Goal: Transaction & Acquisition: Obtain resource

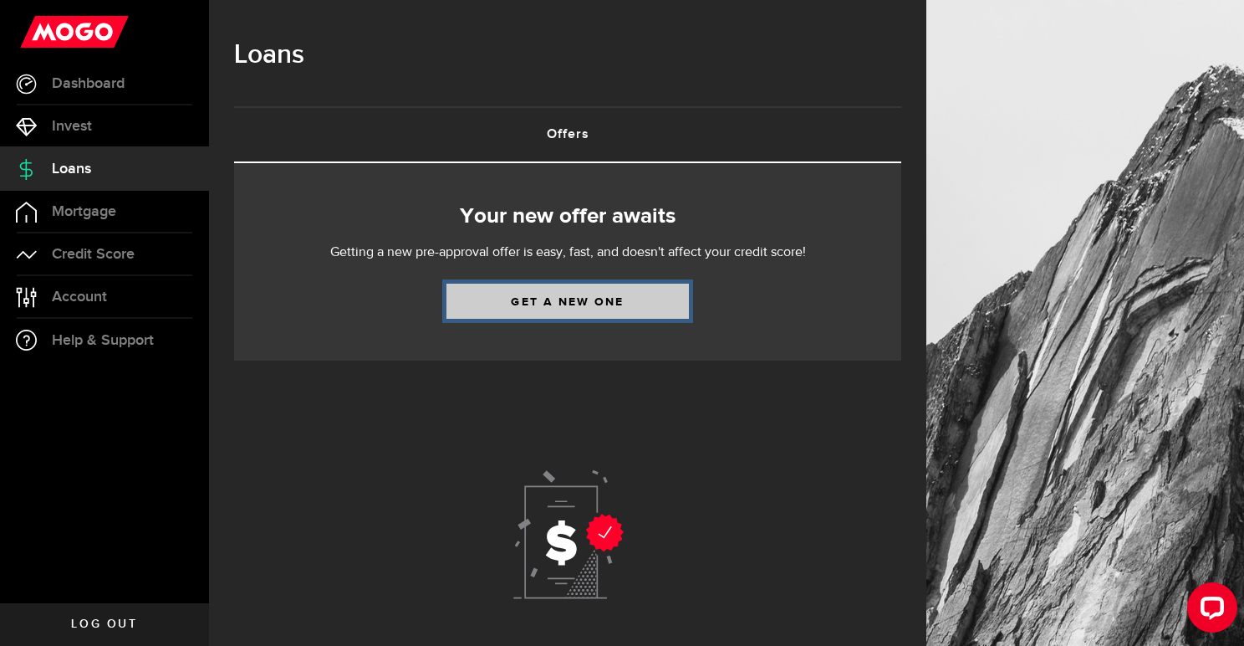
click at [567, 307] on link "Get a new one" at bounding box center [568, 301] width 243 height 35
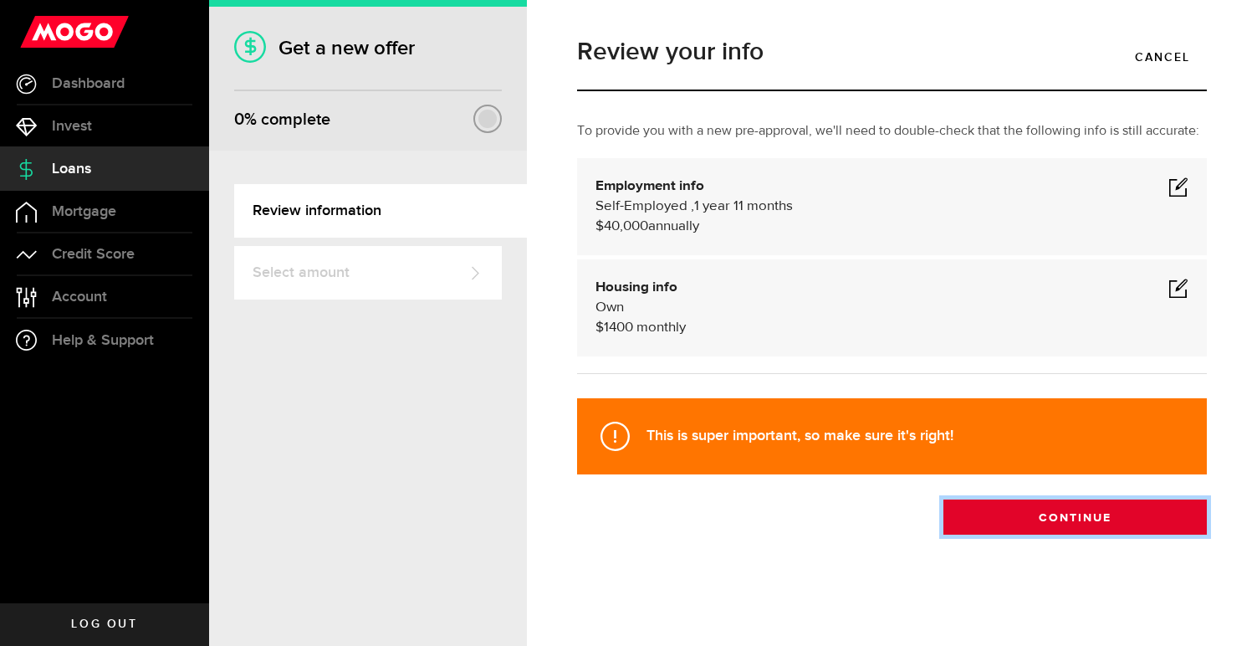
click at [1071, 528] on button "Continue" at bounding box center [1074, 516] width 263 height 35
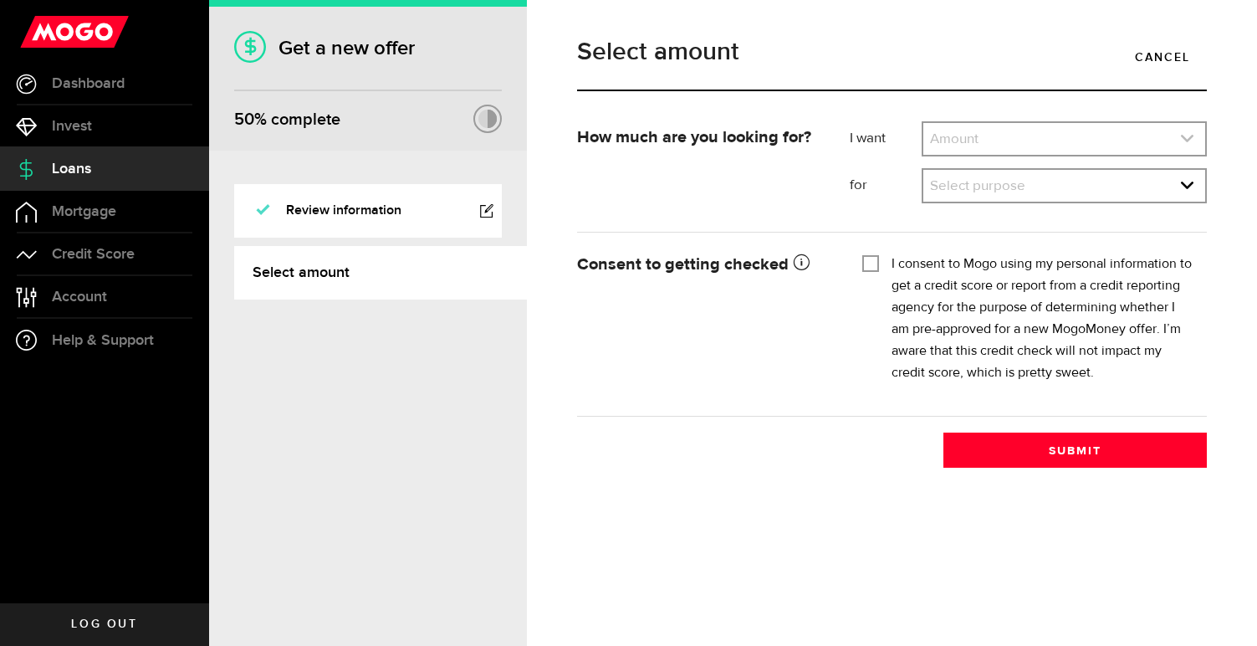
click at [1191, 140] on icon "expand select" at bounding box center [1187, 138] width 14 height 14
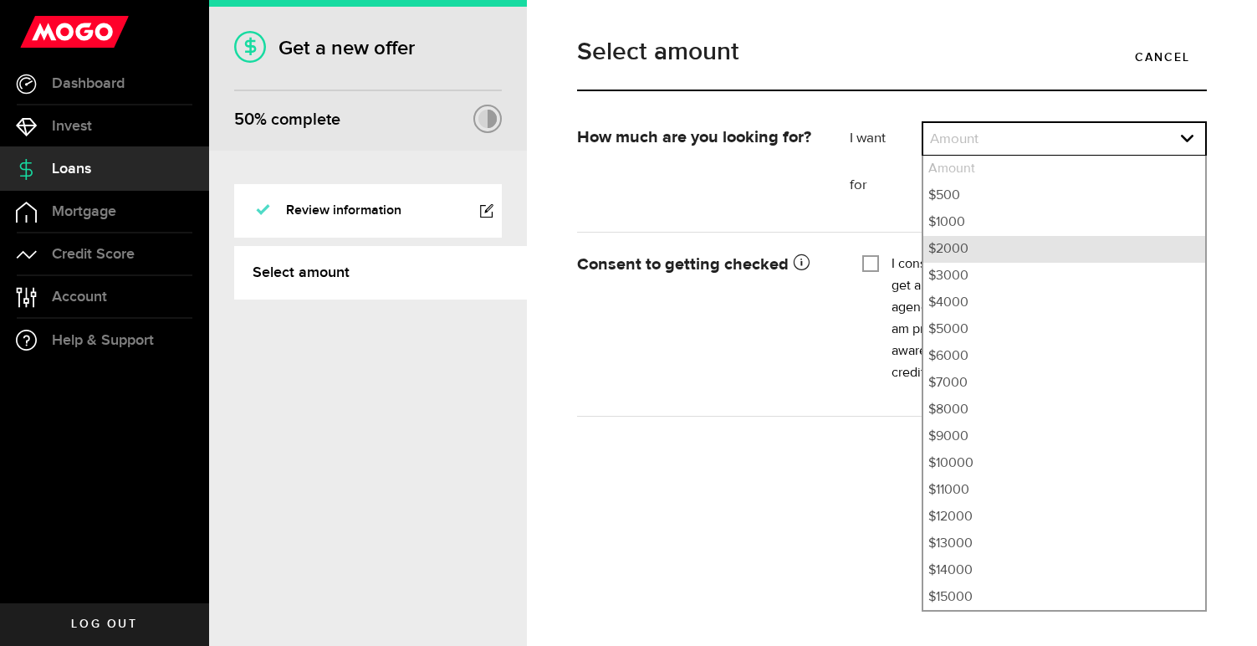
click at [976, 259] on li "$2000" at bounding box center [1064, 249] width 282 height 27
select select "2000"
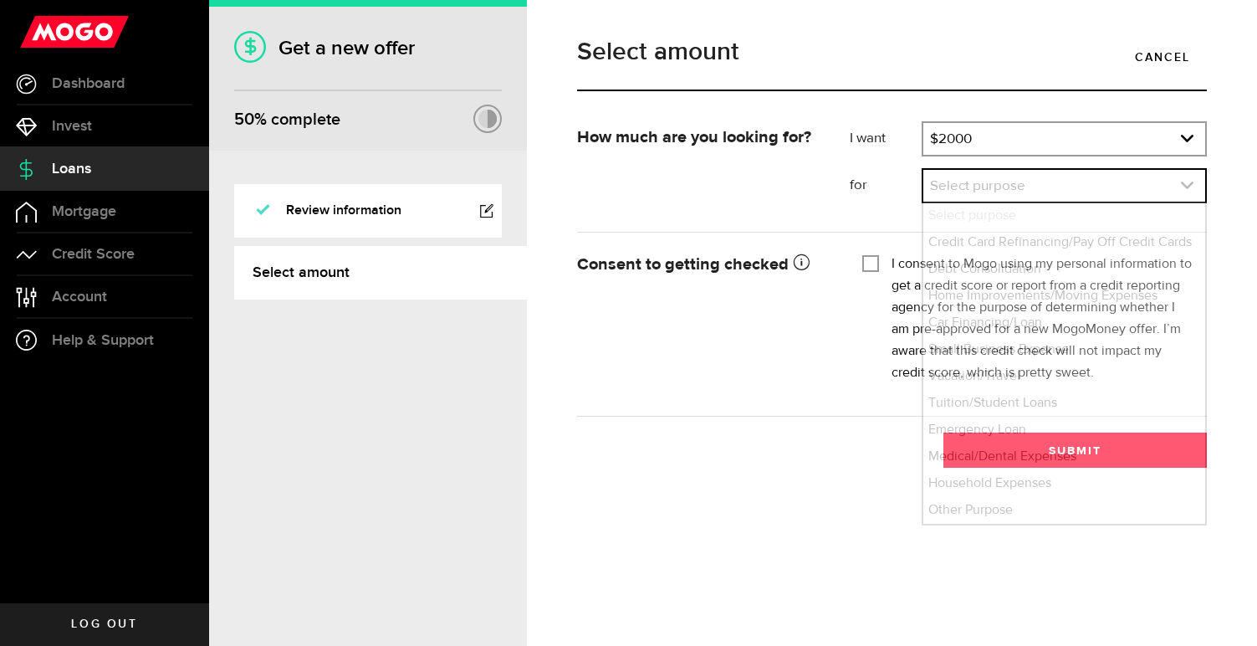
click at [1173, 196] on link "expand select" at bounding box center [1064, 186] width 282 height 32
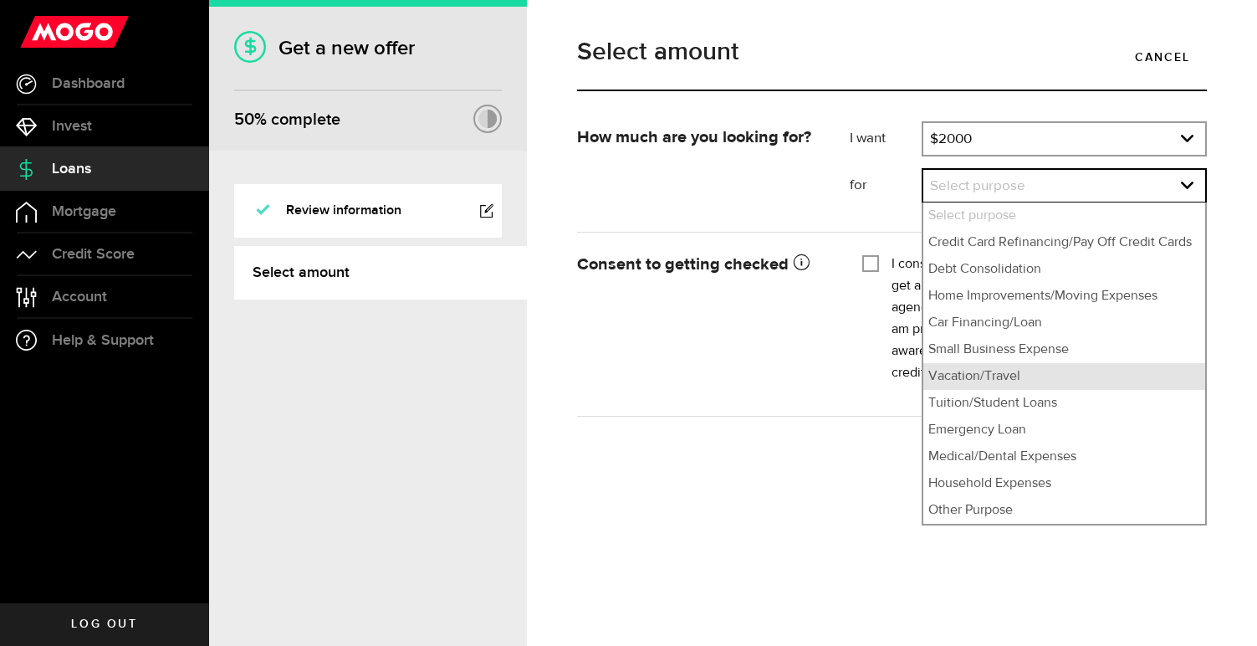
click at [999, 383] on li "Vacation/Travel" at bounding box center [1064, 376] width 282 height 27
select select "Vacation/Travel"
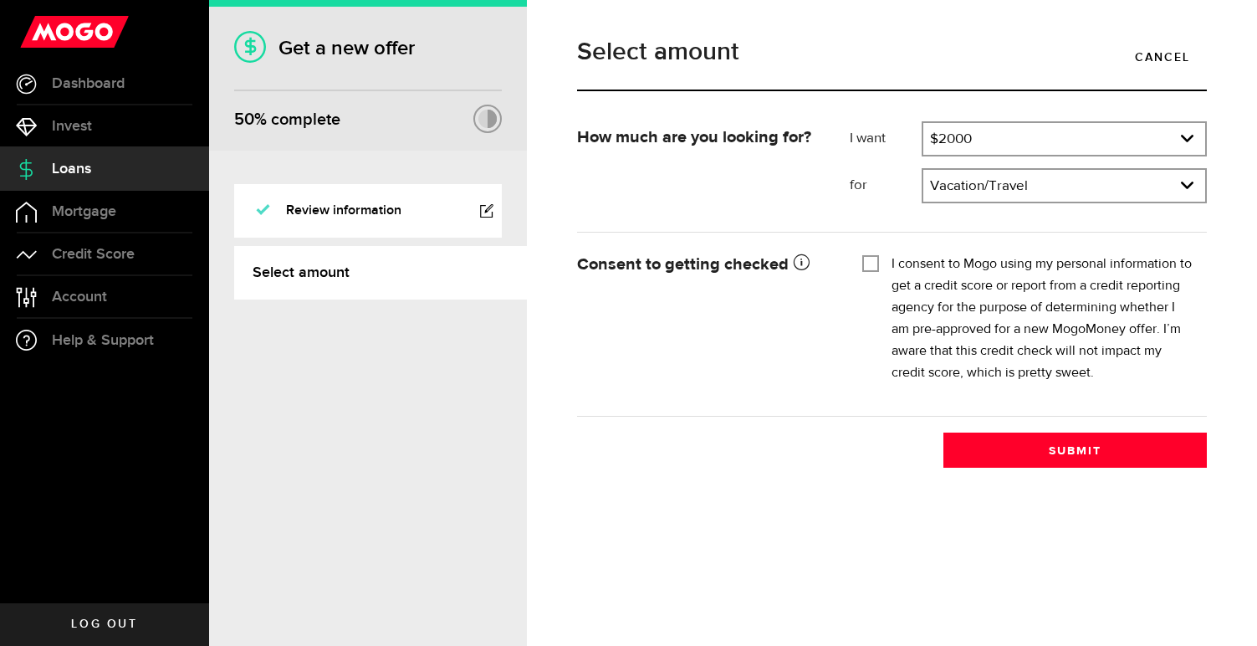
click at [871, 264] on input "I consent to Mogo using my personal information to get a credit score or report…" at bounding box center [870, 261] width 17 height 17
checkbox input "true"
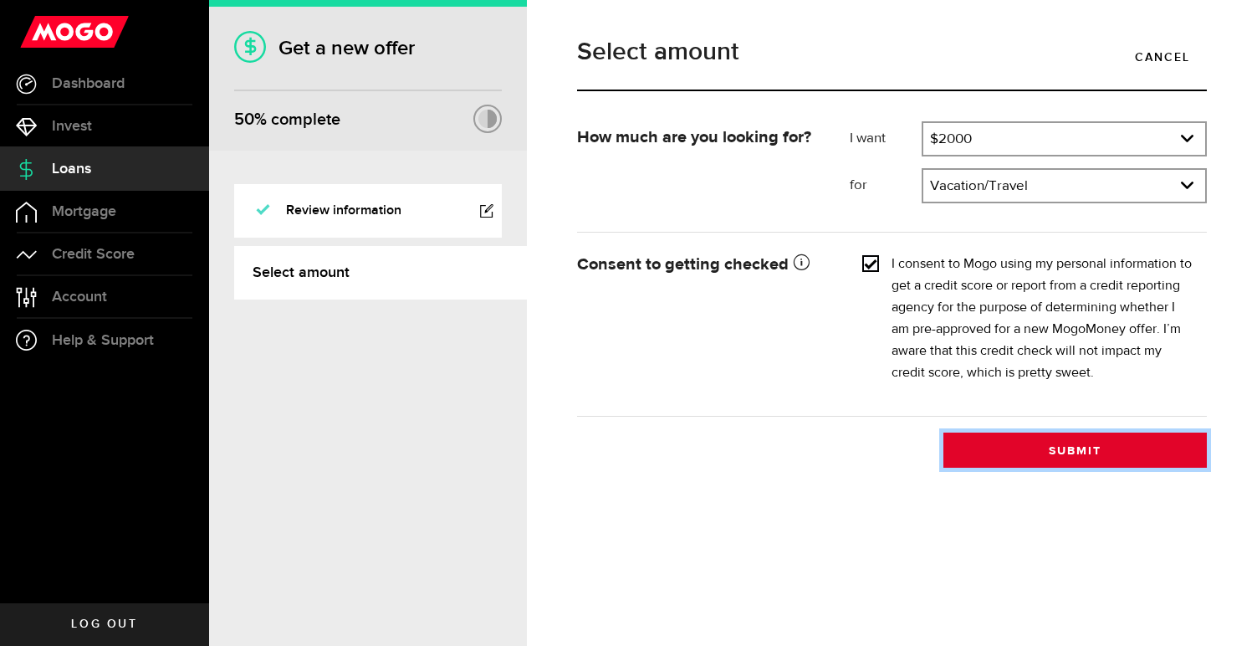
click at [1064, 446] on button "Submit" at bounding box center [1074, 449] width 263 height 35
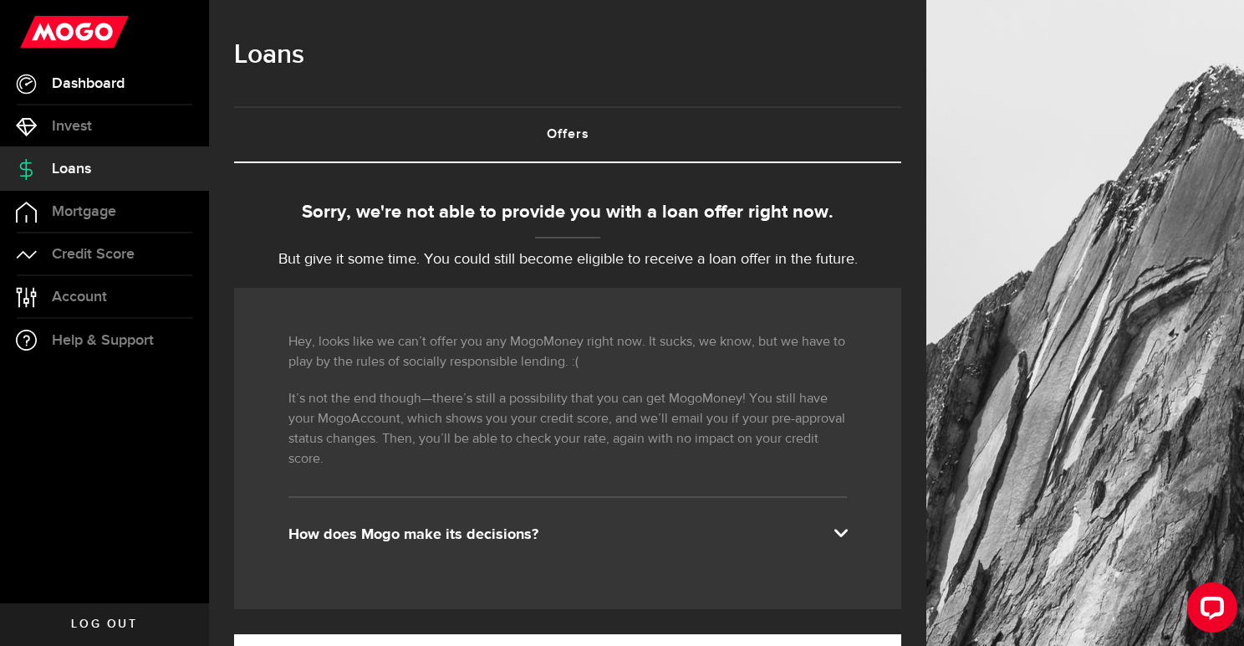
click at [89, 86] on span "Dashboard" at bounding box center [88, 83] width 73 height 15
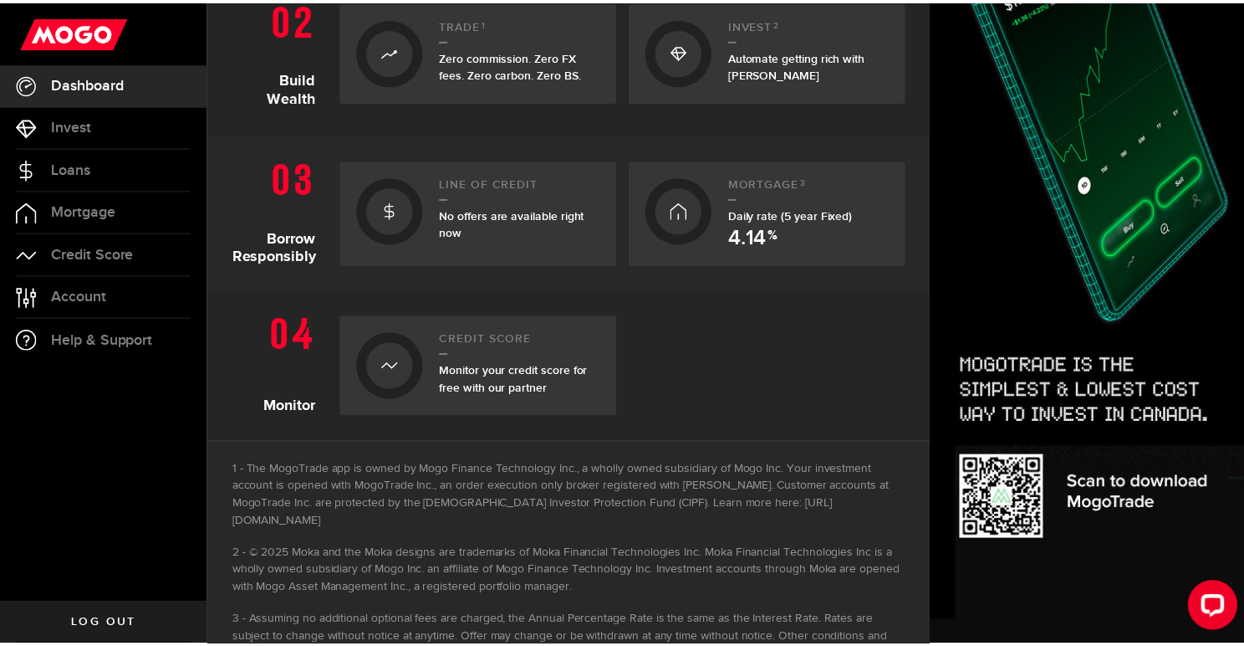
scroll to position [603, 0]
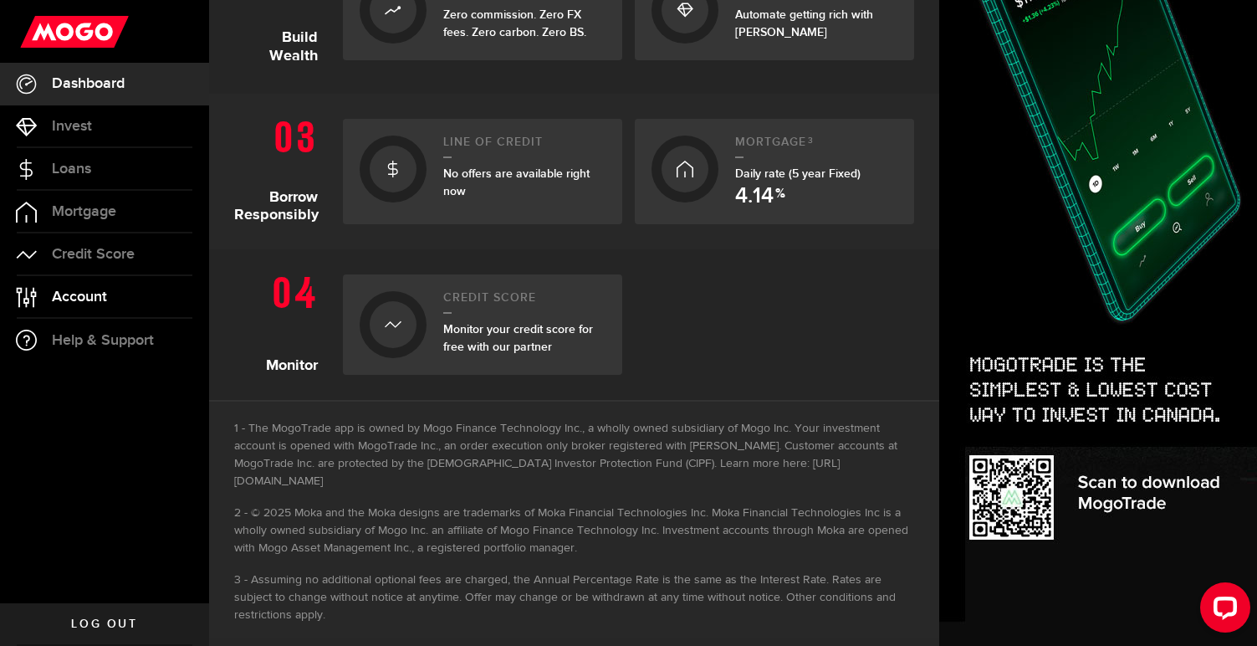
click at [95, 304] on span "Account" at bounding box center [79, 296] width 55 height 15
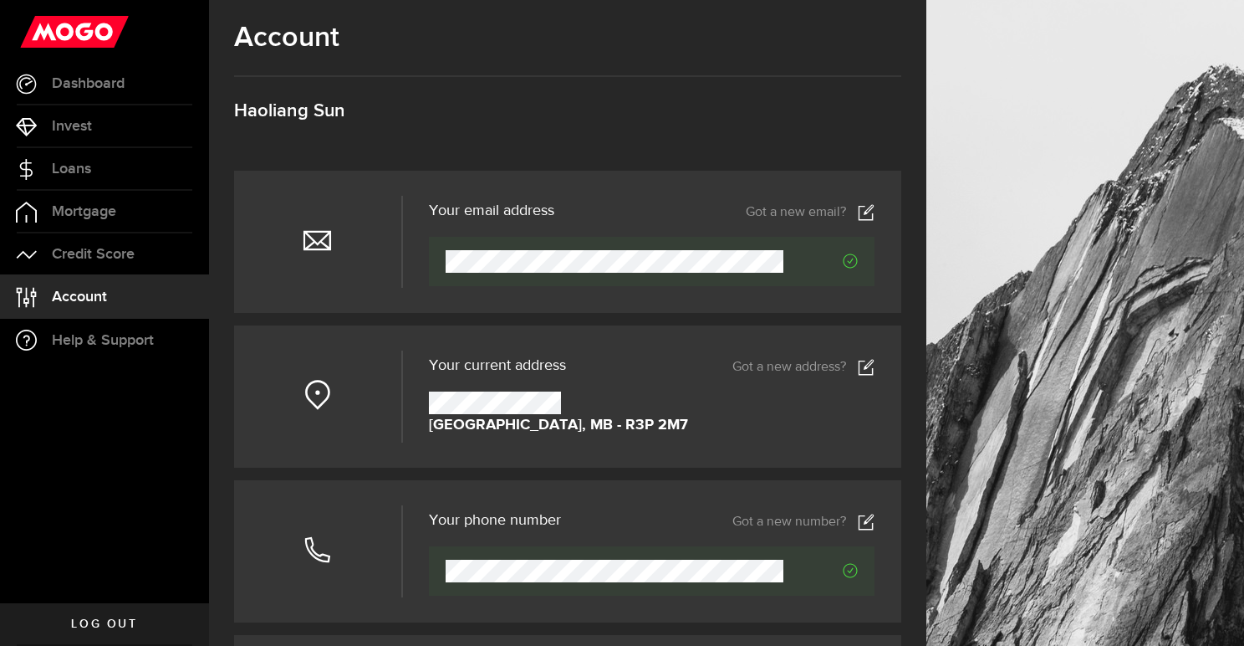
click at [123, 299] on link "Account Compte" at bounding box center [104, 297] width 209 height 42
click at [116, 262] on span "Credit Score" at bounding box center [93, 254] width 83 height 15
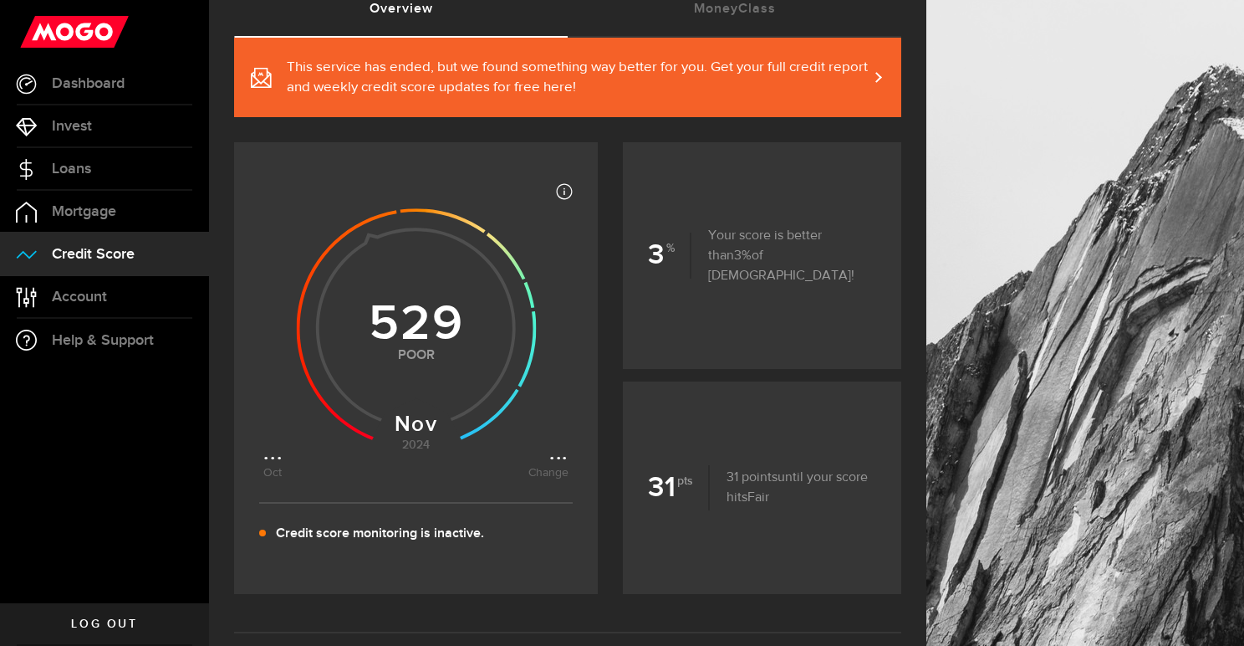
scroll to position [534, 0]
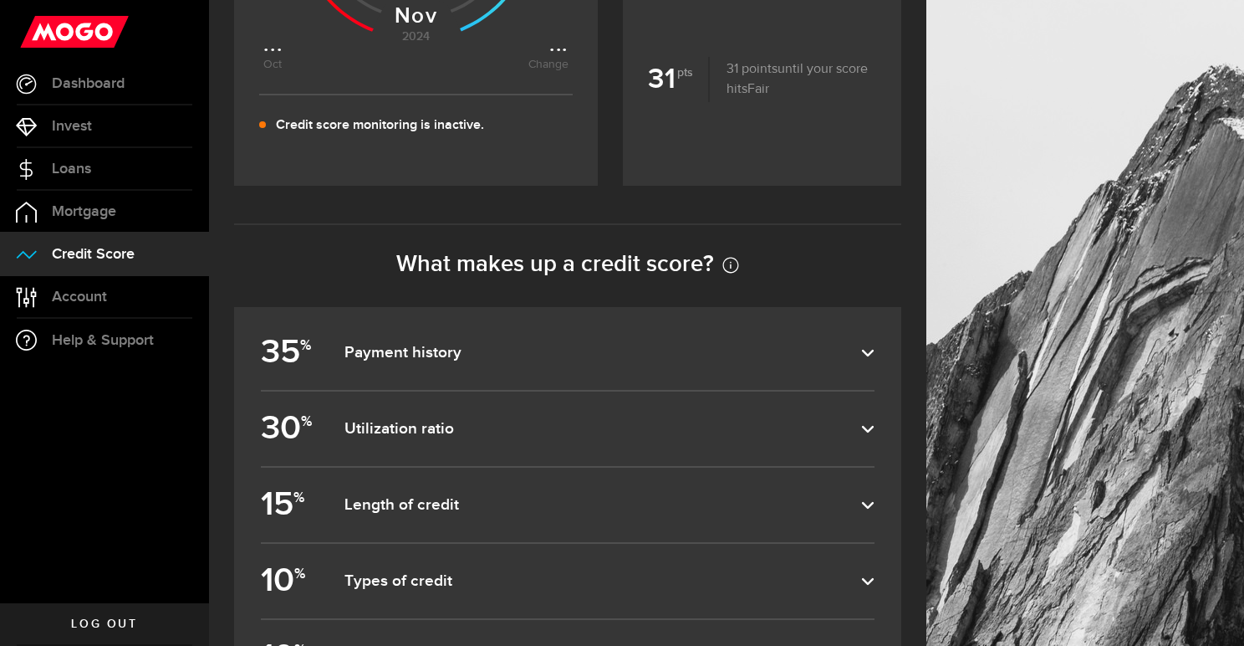
click at [825, 364] on label "35 % Payment history" at bounding box center [568, 352] width 614 height 74
click at [0, 0] on input "35 % Payment history" at bounding box center [0, 0] width 0 height 0
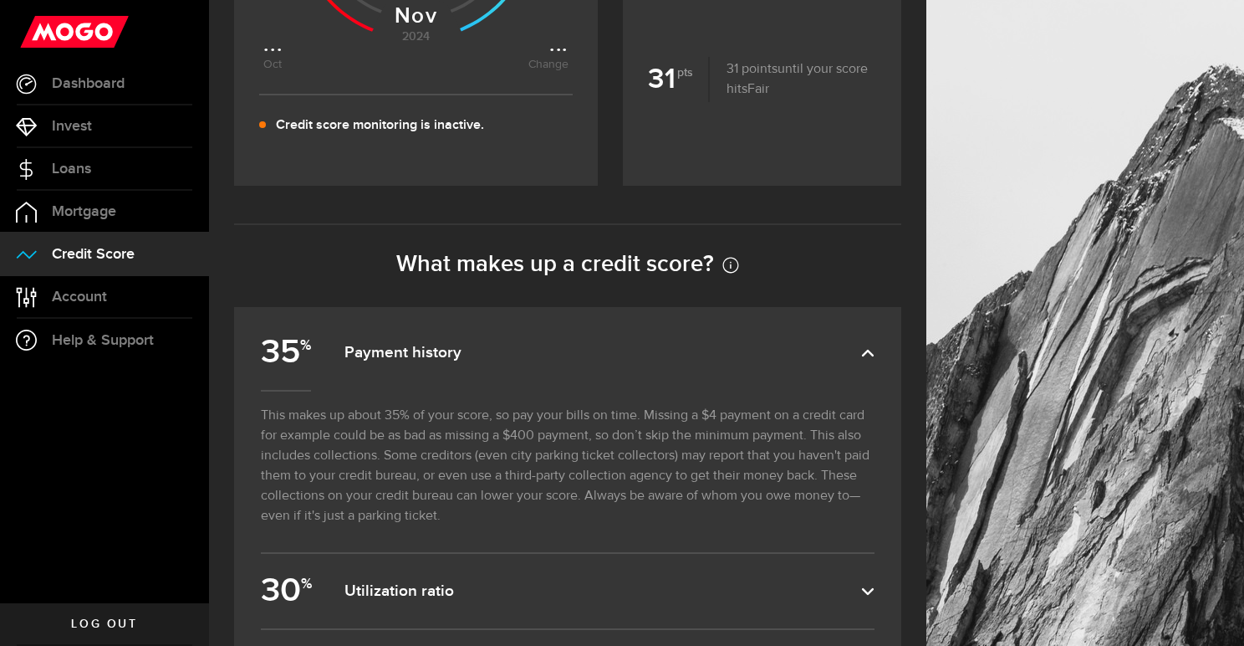
click at [821, 365] on label "35 % Payment history" at bounding box center [568, 352] width 614 height 74
click at [0, 0] on input "35 % Payment history" at bounding box center [0, 0] width 0 height 0
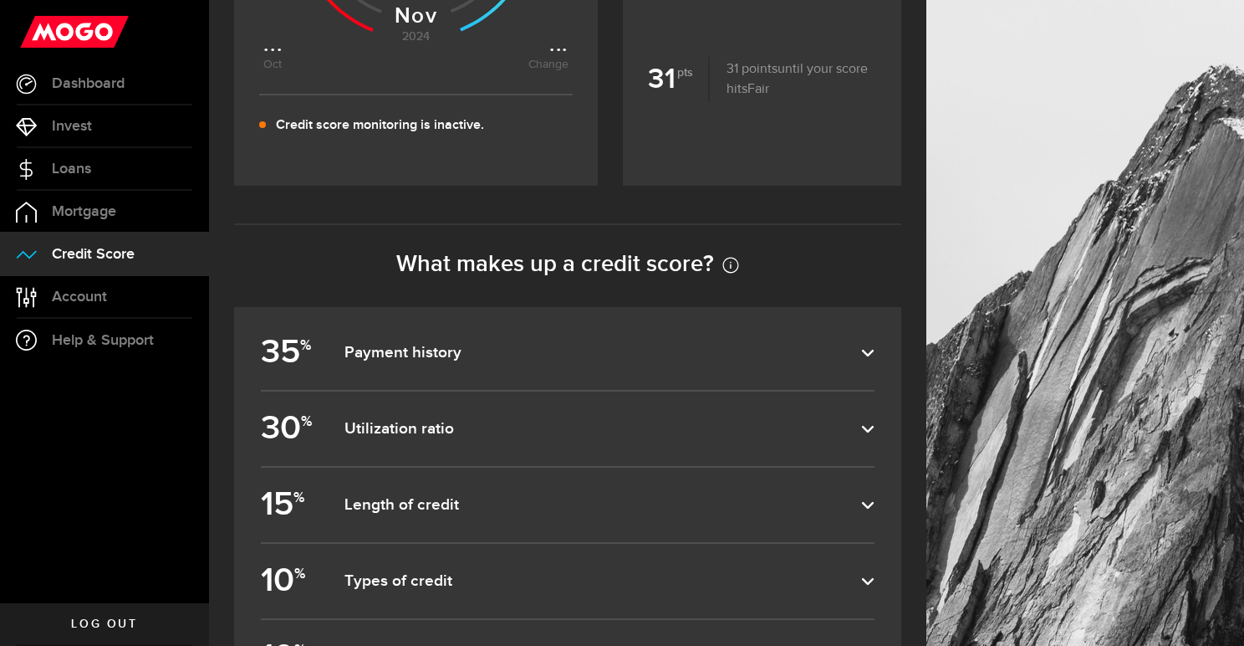
click at [875, 359] on icon at bounding box center [867, 352] width 13 height 13
click at [0, 0] on input "35 % Payment history" at bounding box center [0, 0] width 0 height 0
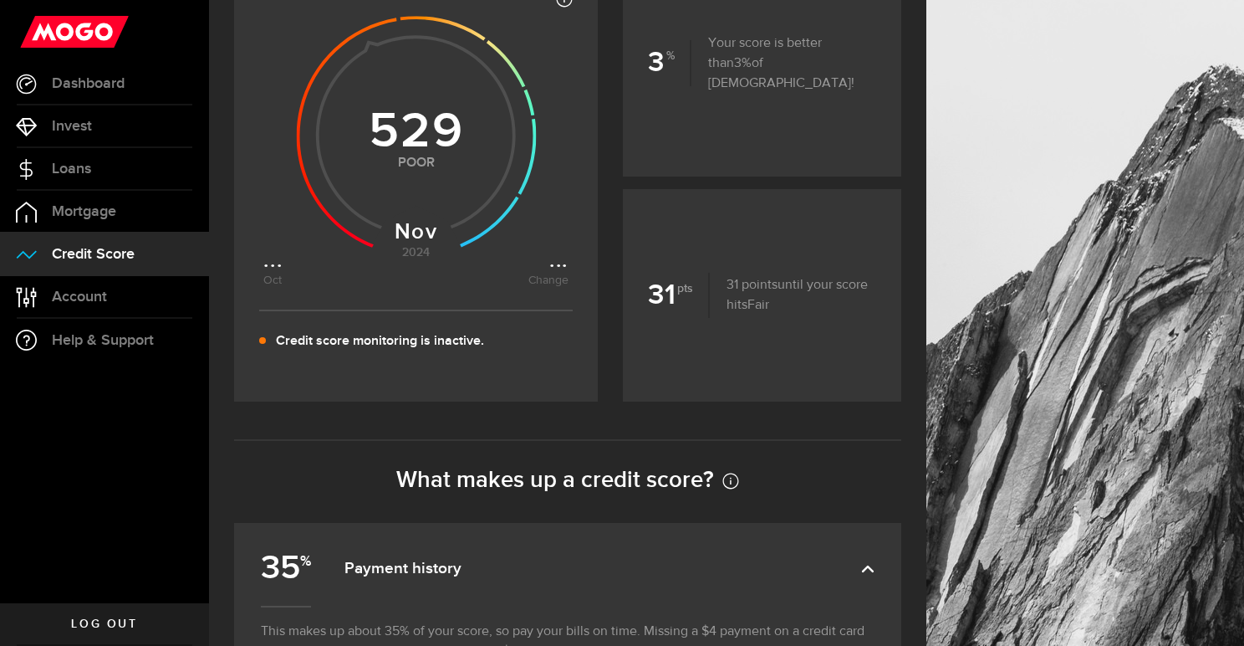
scroll to position [0, 0]
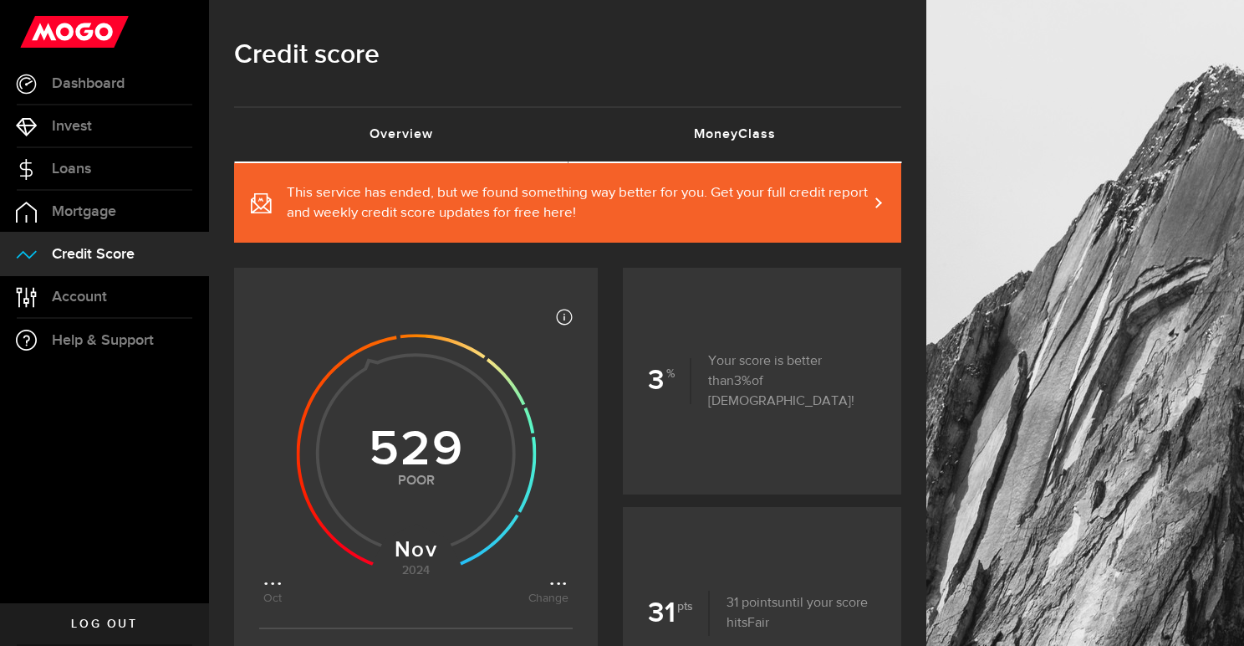
click at [755, 135] on link "MoneyClass (requires attention)" at bounding box center [735, 135] width 334 height 54
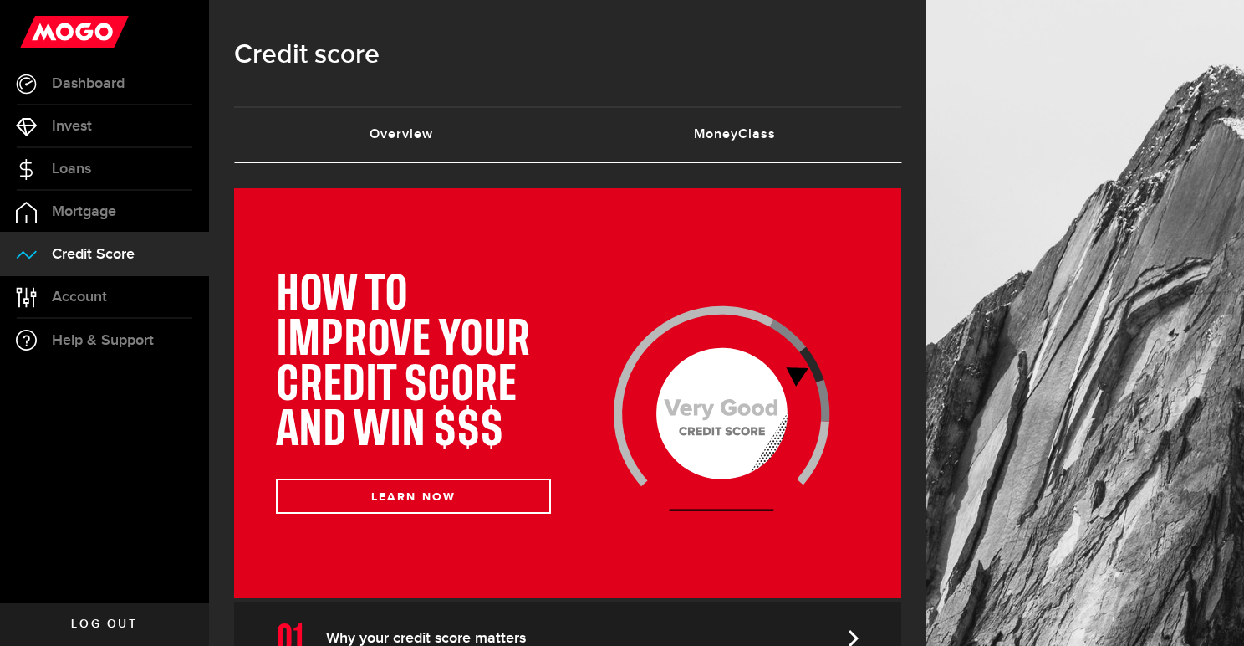
click at [432, 138] on link "Overview (requires attention)" at bounding box center [401, 135] width 334 height 54
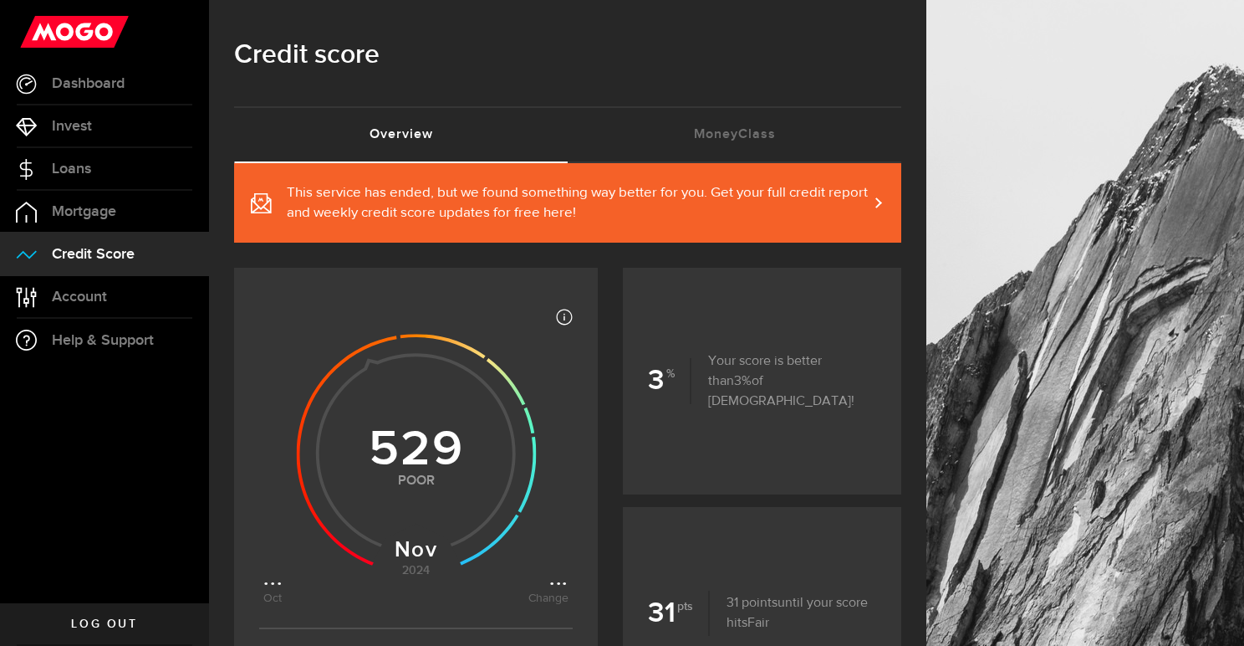
click at [560, 587] on icon at bounding box center [415, 449] width 305 height 305
click at [282, 581] on icon at bounding box center [415, 449] width 305 height 305
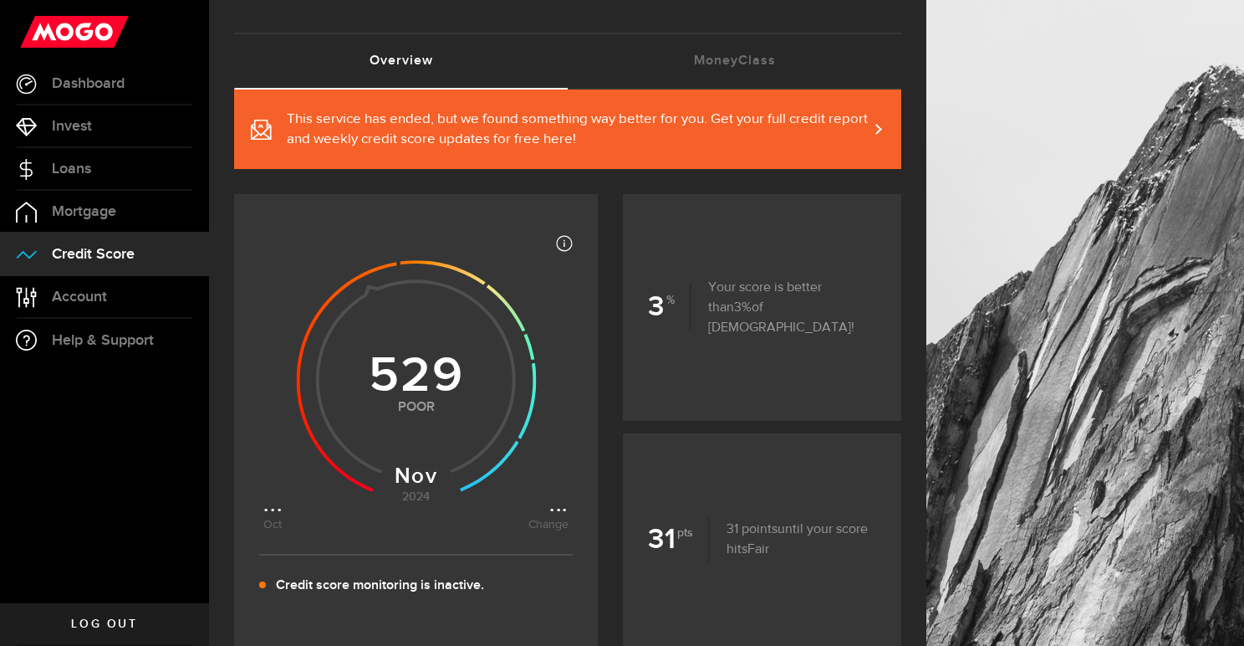
scroll to position [104, 0]
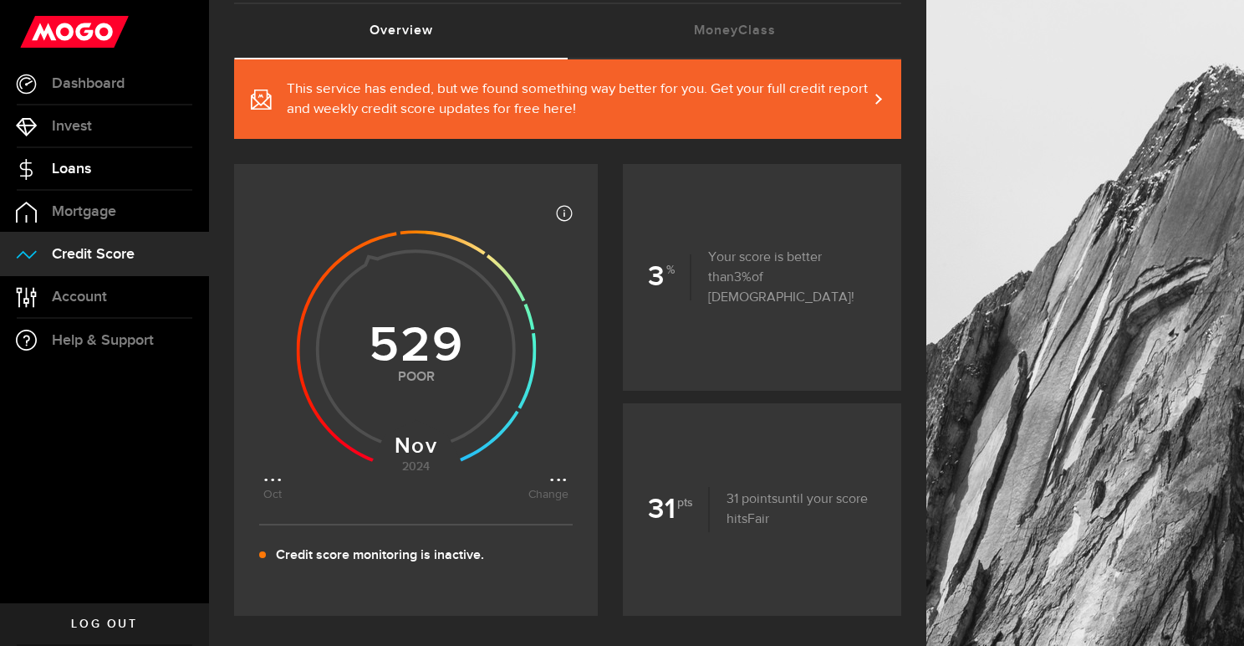
click at [44, 173] on link "Loans" at bounding box center [104, 169] width 209 height 42
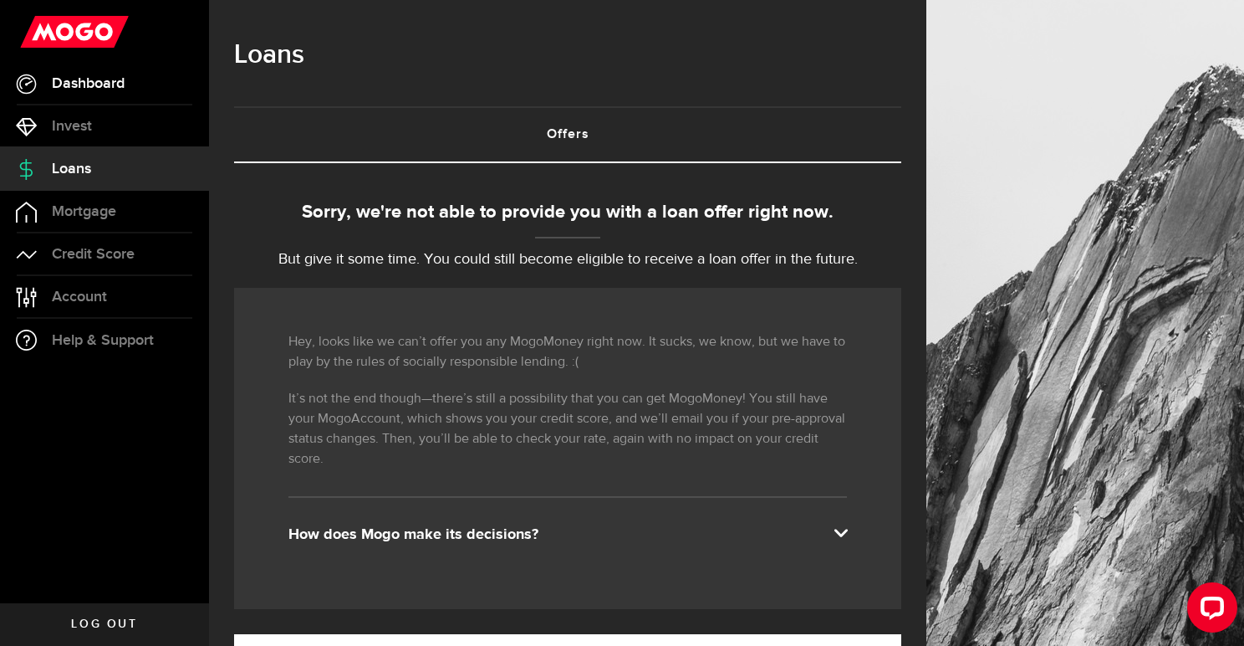
click at [86, 79] on span "Dashboard" at bounding box center [88, 83] width 73 height 15
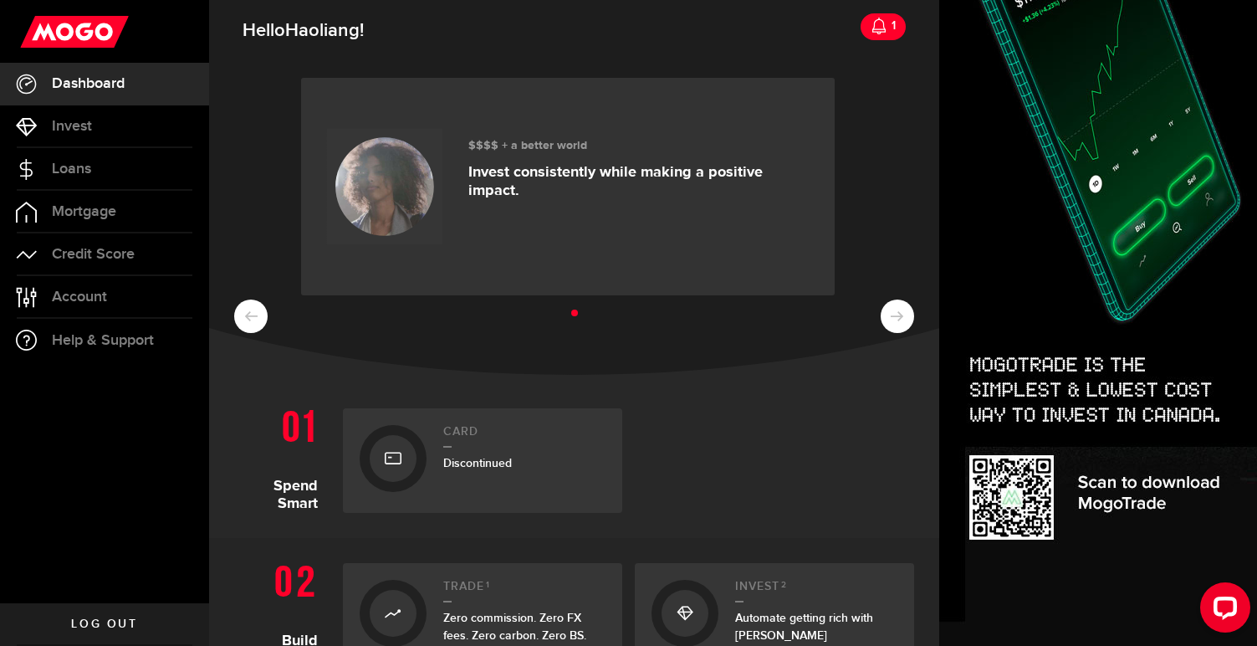
click at [470, 458] on span "Discontinued" at bounding box center [477, 463] width 69 height 14
click at [880, 316] on ul at bounding box center [574, 314] width 680 height 22
click at [869, 37] on link "1" at bounding box center [883, 26] width 45 height 27
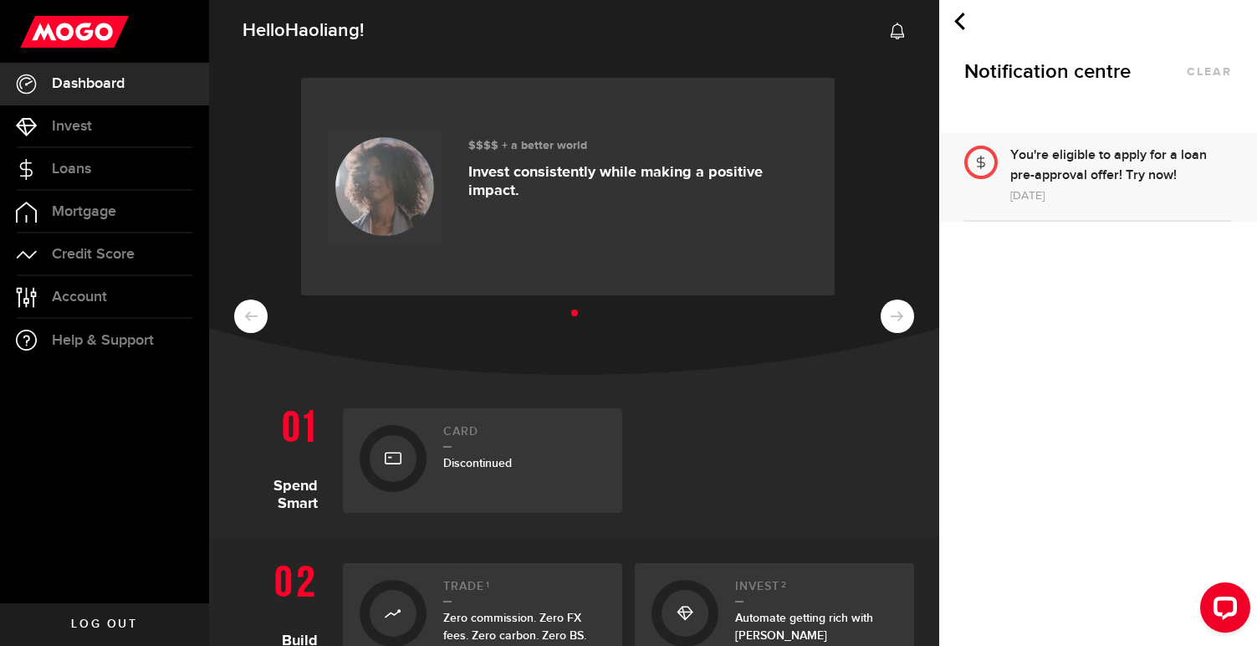
click at [1067, 180] on div "You're eligible to apply for a loan pre-approval offer! Try now!" at bounding box center [1121, 166] width 222 height 40
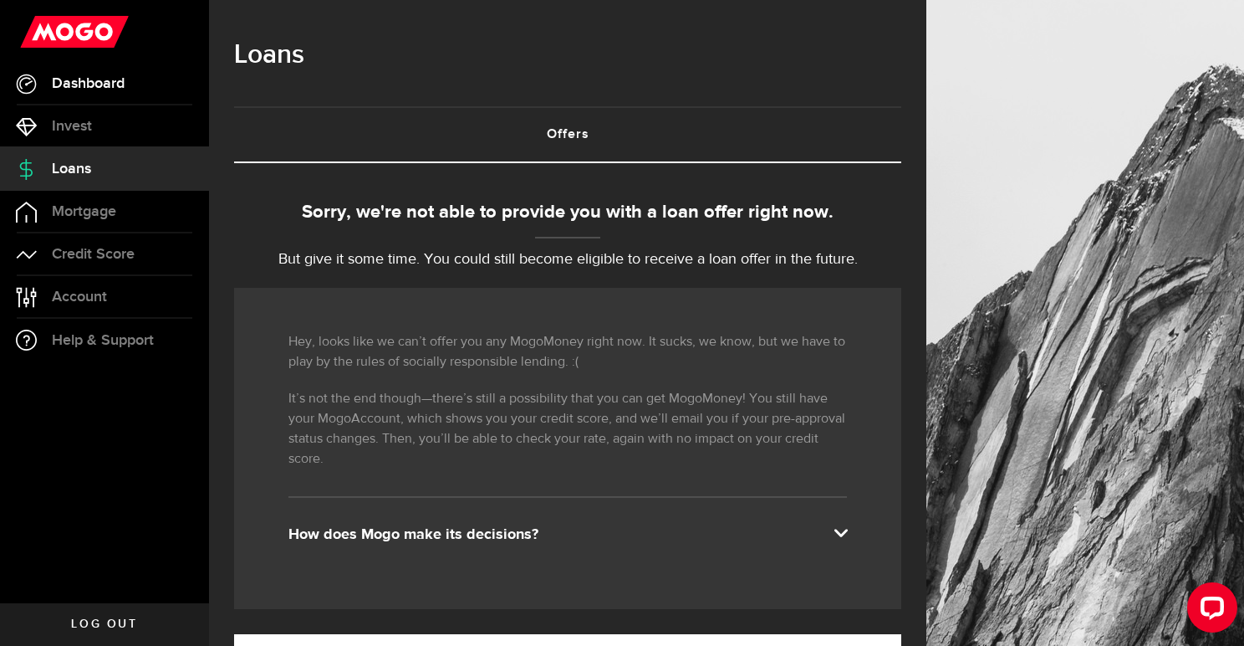
click at [86, 76] on span "Dashboard" at bounding box center [88, 83] width 73 height 15
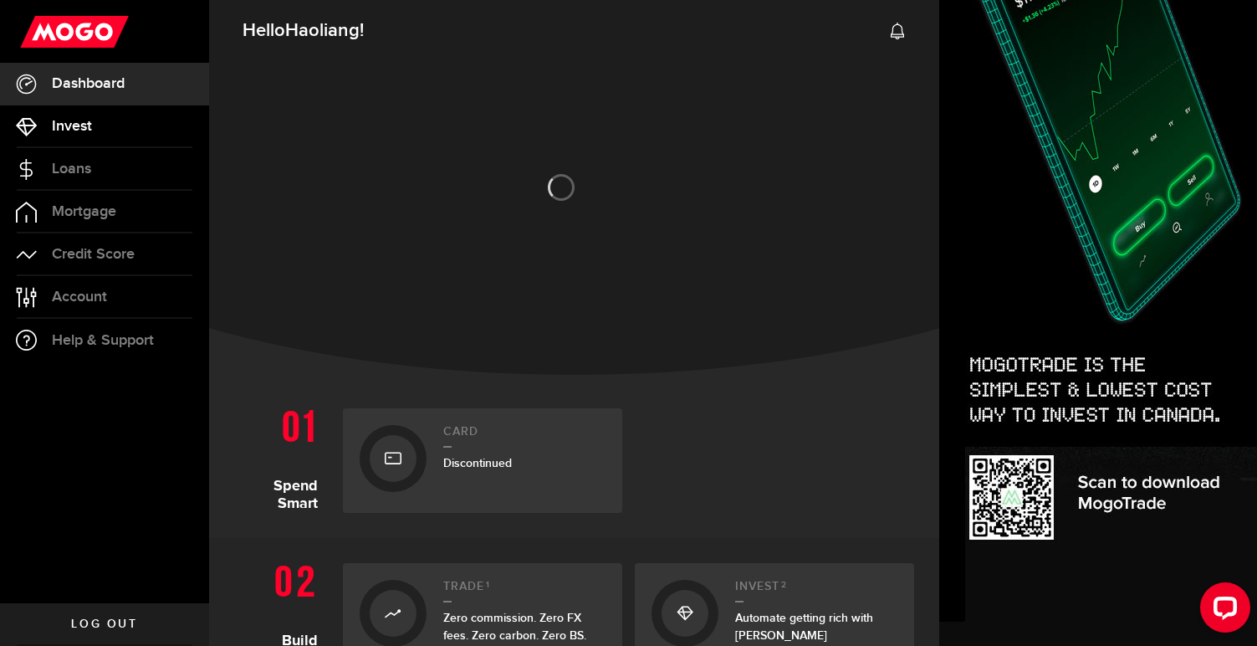
click at [79, 128] on span "Invest" at bounding box center [72, 126] width 40 height 15
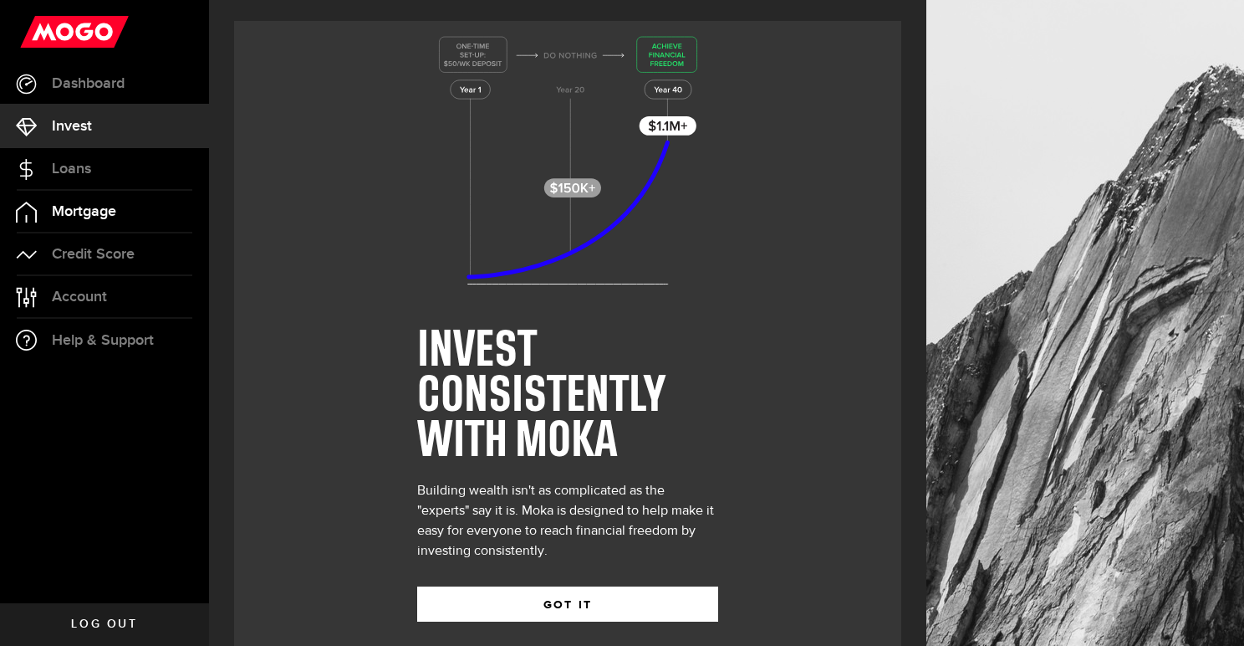
click at [84, 212] on span "Mortgage" at bounding box center [84, 211] width 64 height 15
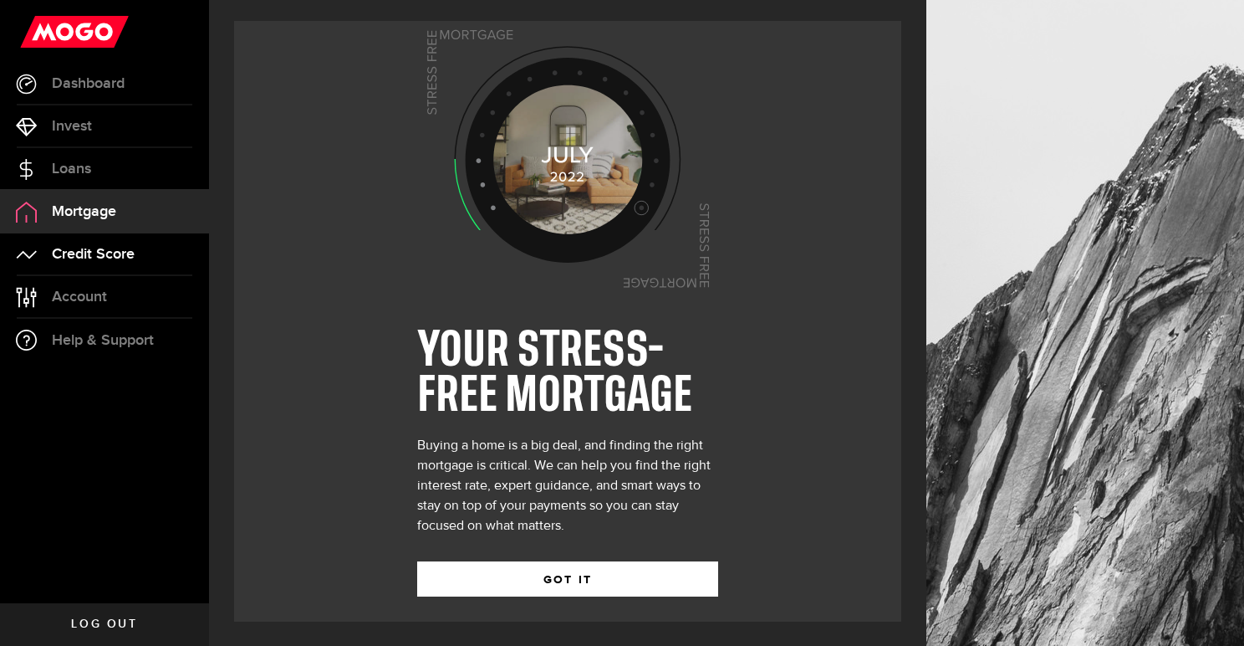
click at [96, 250] on span "Credit Score" at bounding box center [93, 254] width 83 height 15
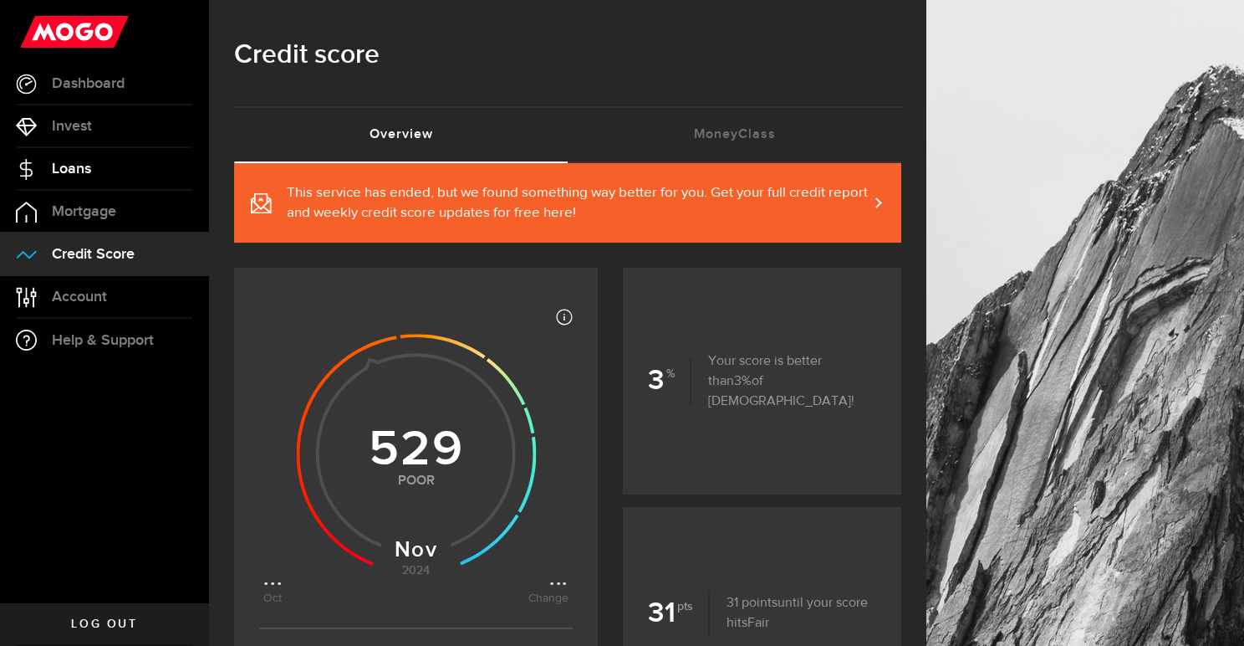
click at [62, 173] on span "Loans" at bounding box center [71, 168] width 39 height 15
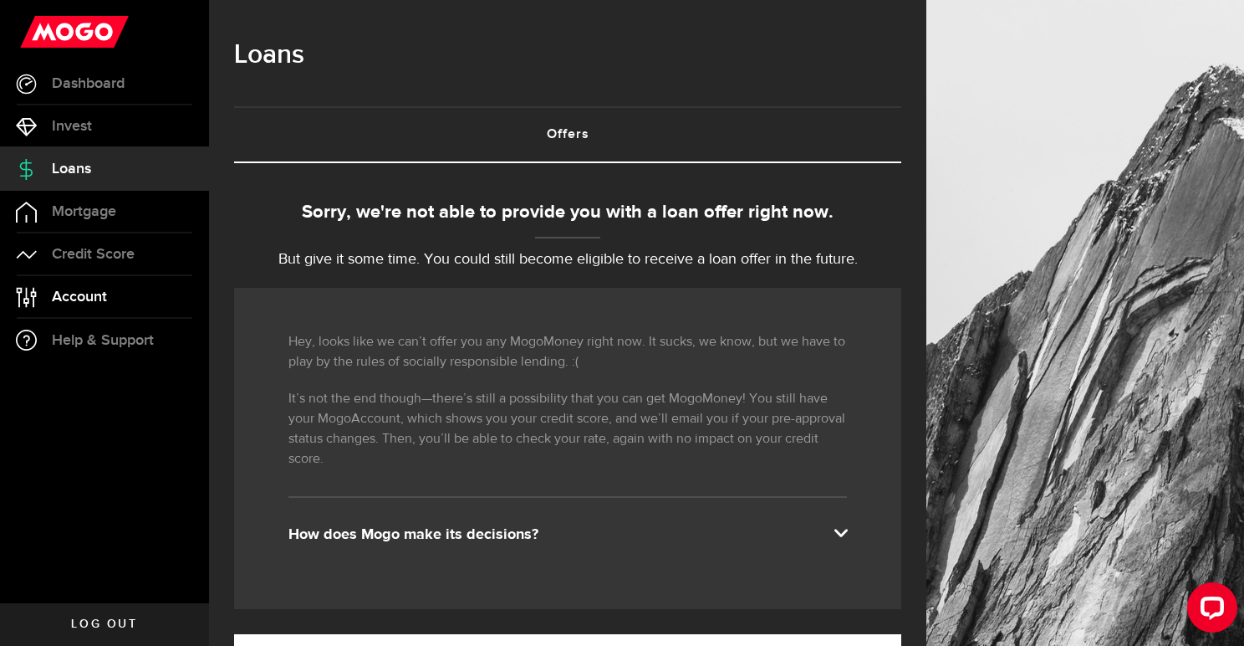
click at [81, 300] on span "Account" at bounding box center [79, 296] width 55 height 15
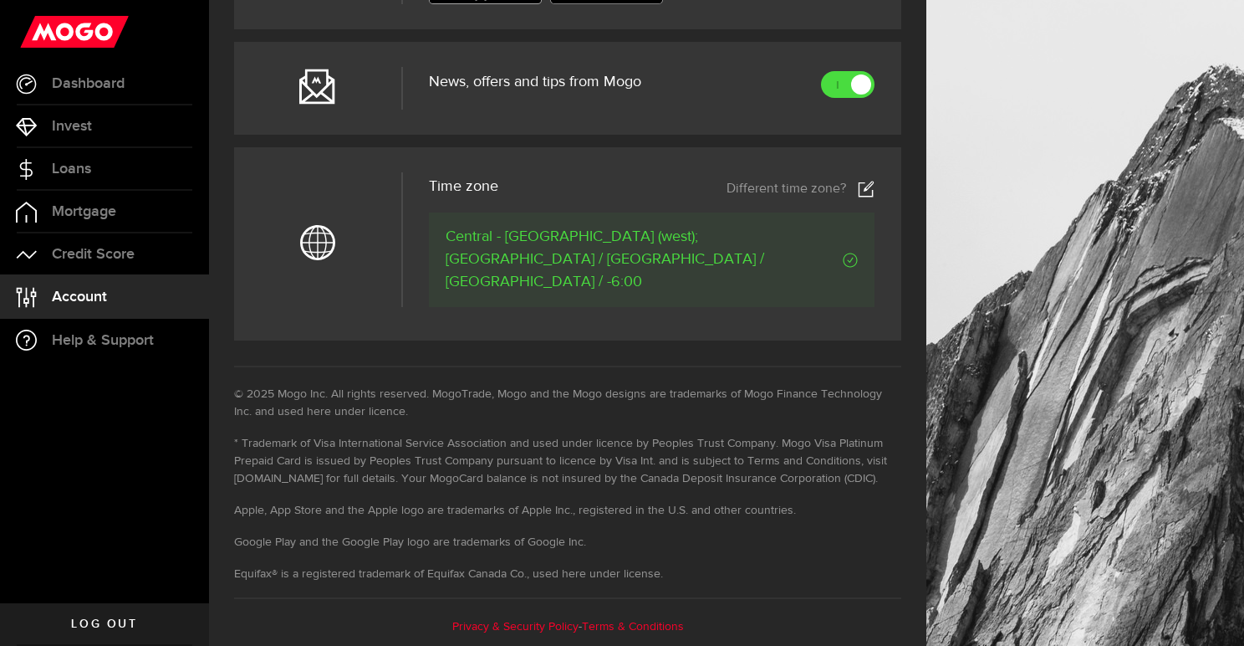
scroll to position [794, 0]
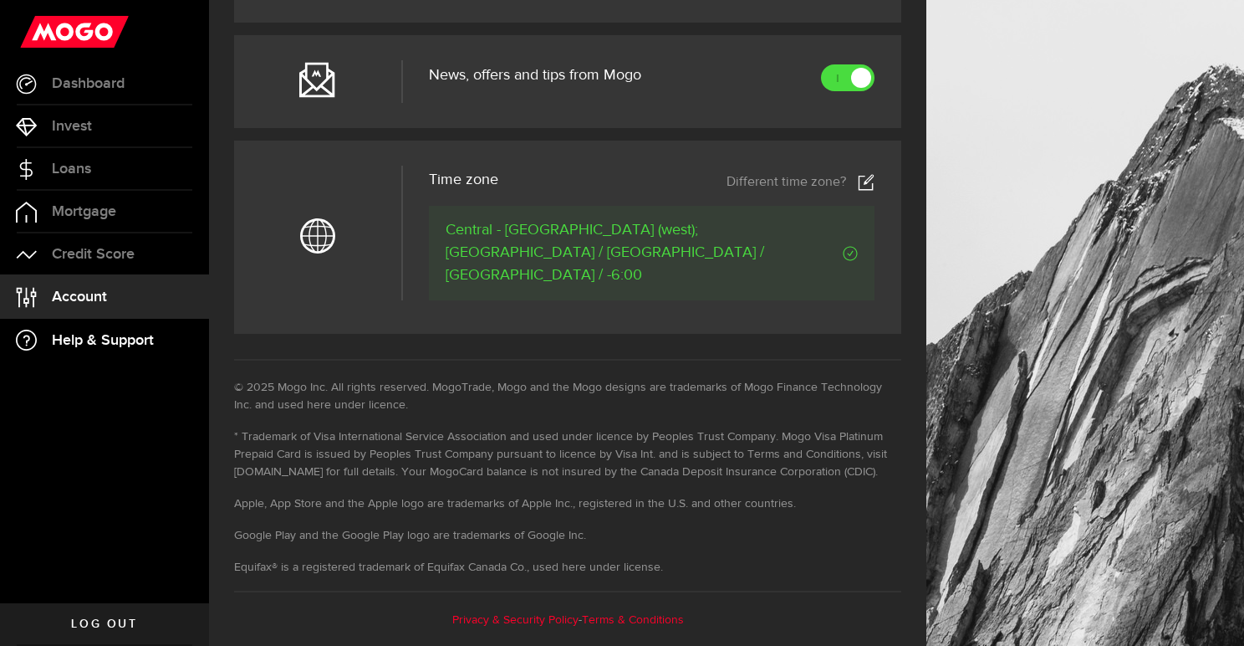
click at [98, 340] on span "Help & Support" at bounding box center [103, 340] width 102 height 15
click at [115, 82] on span "Dashboard" at bounding box center [88, 83] width 73 height 15
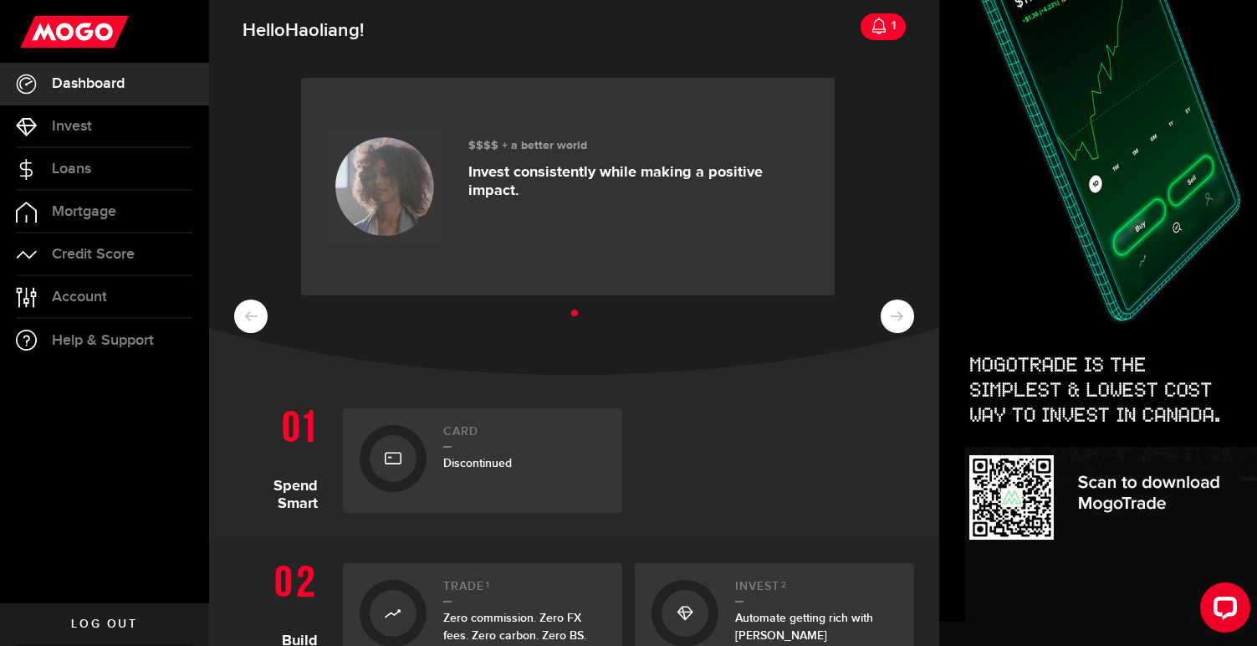
click at [306, 41] on span "Haoliang" at bounding box center [322, 30] width 74 height 23
click at [84, 34] on use at bounding box center [74, 32] width 109 height 32
click at [118, 627] on span "Log out" at bounding box center [104, 624] width 66 height 12
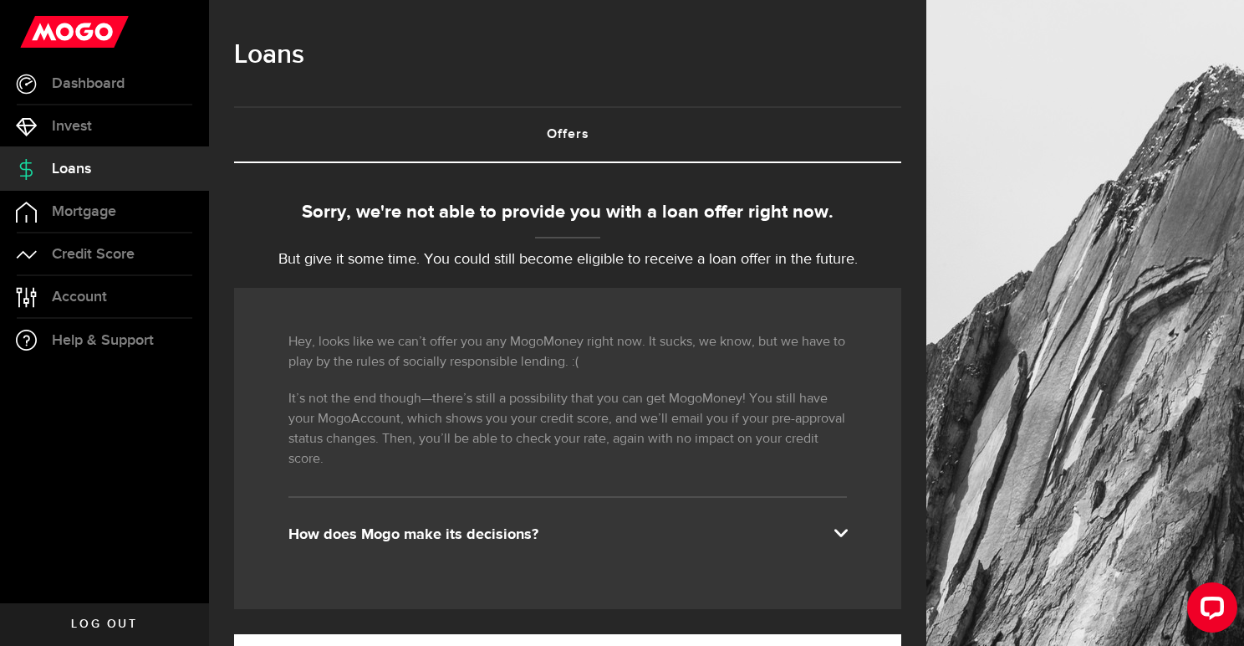
click at [80, 21] on use at bounding box center [74, 32] width 109 height 32
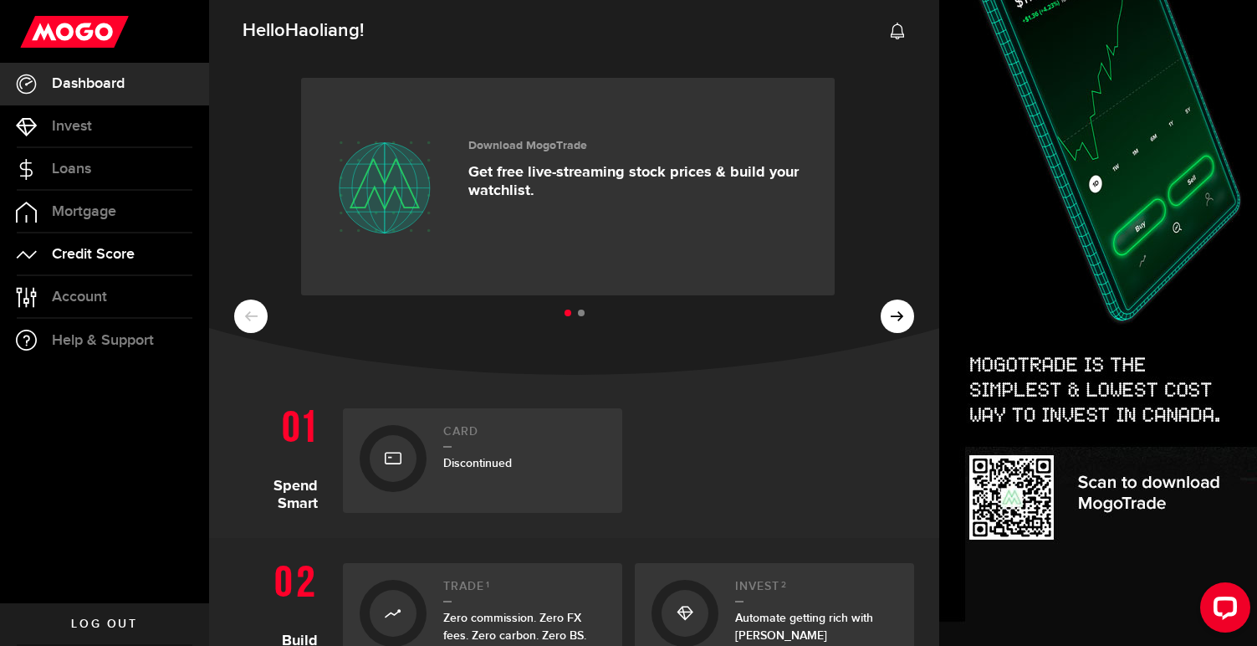
click at [85, 263] on link "Credit Score" at bounding box center [104, 254] width 209 height 42
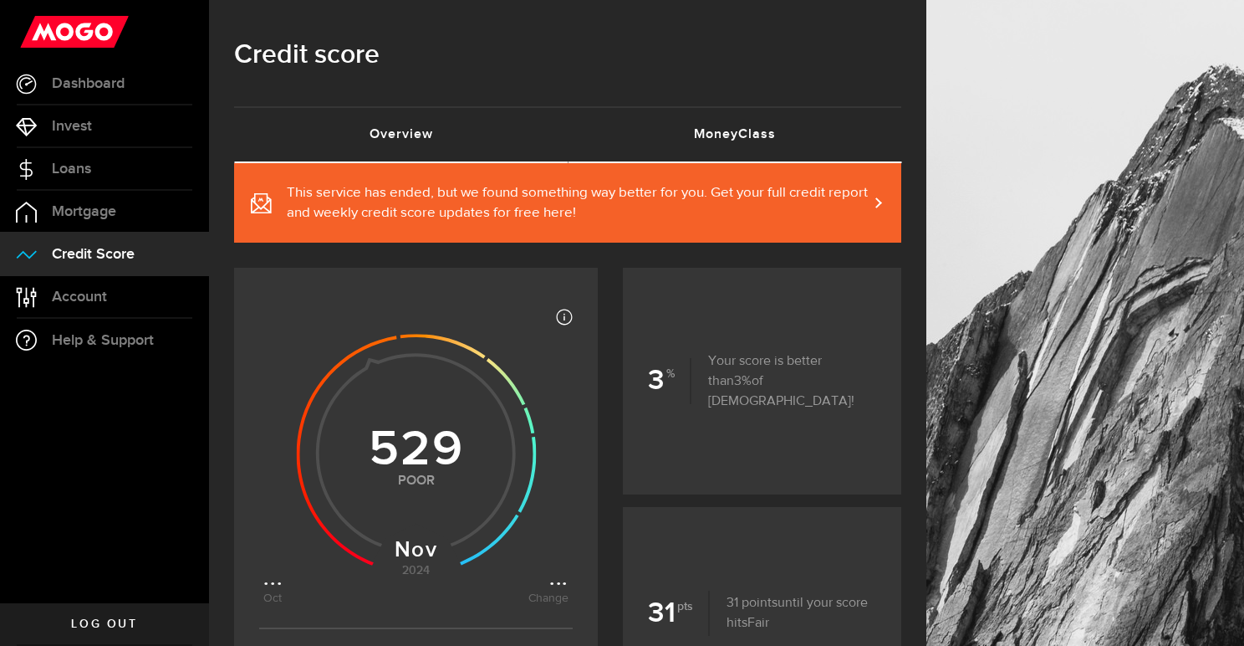
click at [714, 135] on link "MoneyClass (requires attention)" at bounding box center [735, 135] width 334 height 54
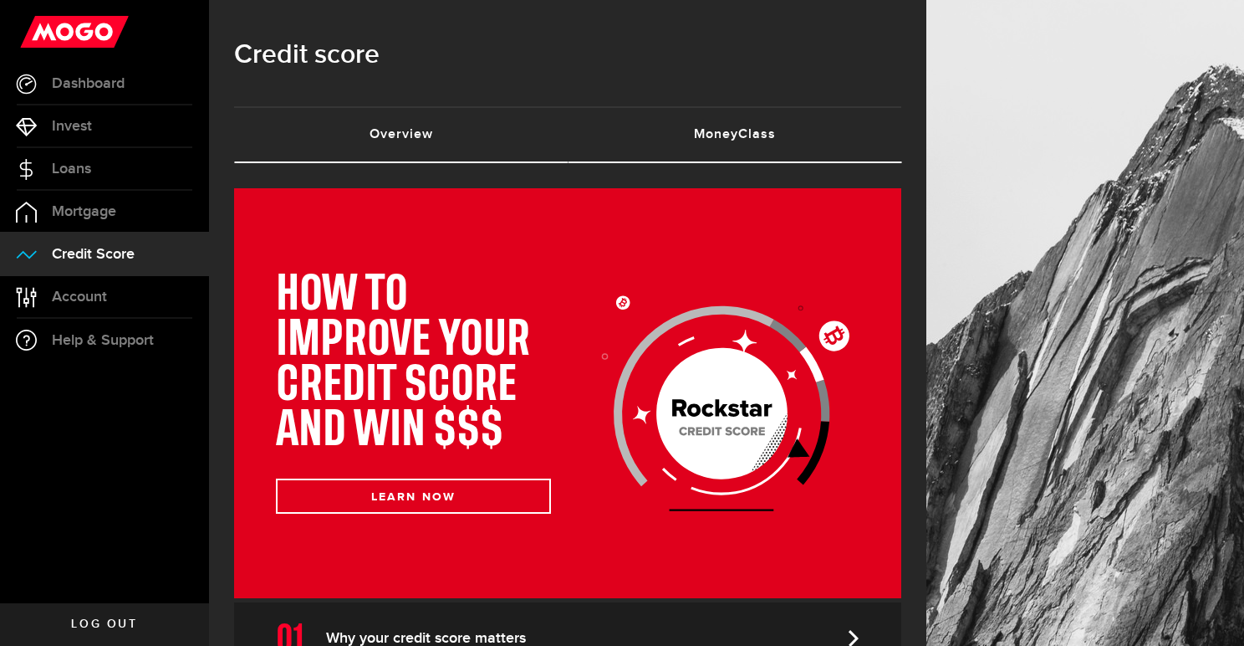
click at [418, 131] on link "Overview (requires attention)" at bounding box center [401, 135] width 334 height 54
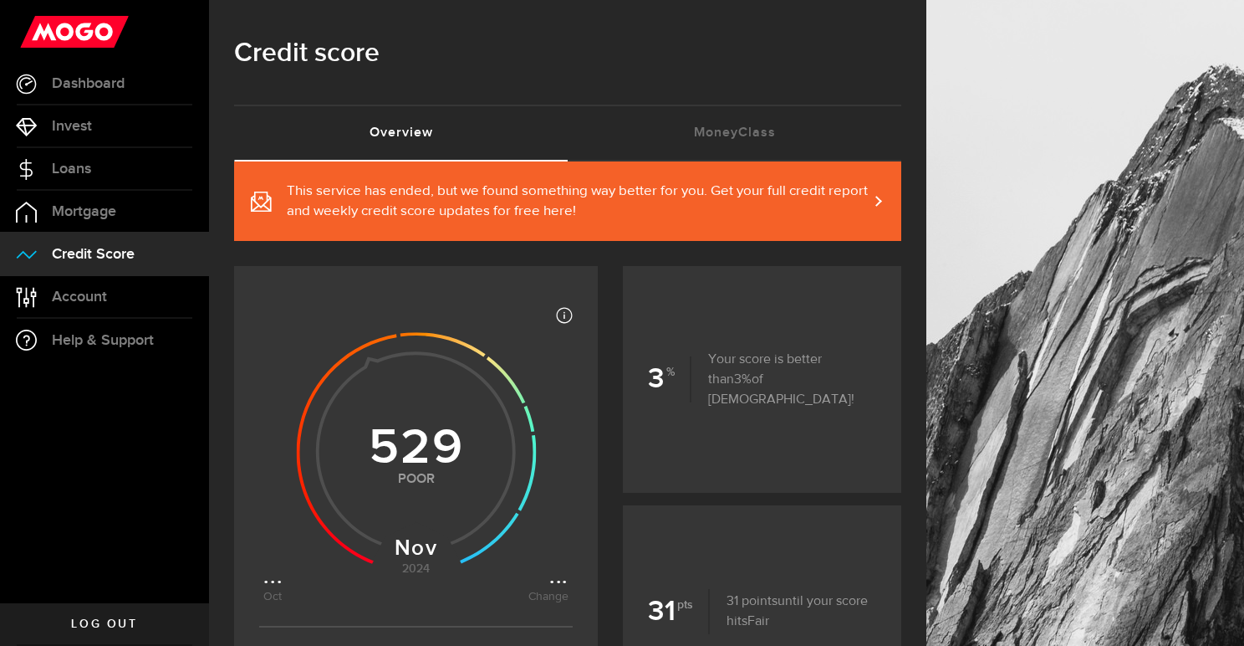
scroll to position [3, 0]
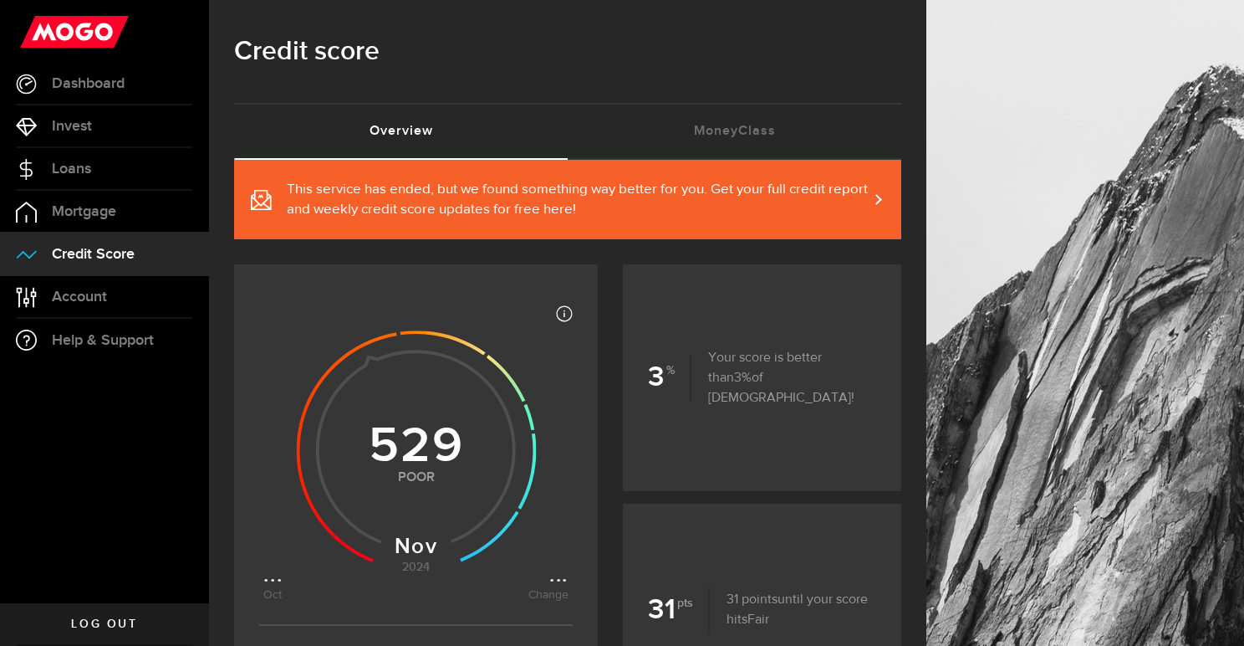
click at [558, 590] on icon at bounding box center [415, 446] width 305 height 305
click at [561, 605] on article "Most credit scores are between 399 and 862, and higher scores are better becaus…" at bounding box center [416, 491] width 364 height 416
click at [278, 583] on icon at bounding box center [415, 446] width 305 height 305
click at [278, 582] on icon at bounding box center [415, 446] width 305 height 305
drag, startPoint x: 559, startPoint y: 579, endPoint x: 627, endPoint y: 588, distance: 69.2
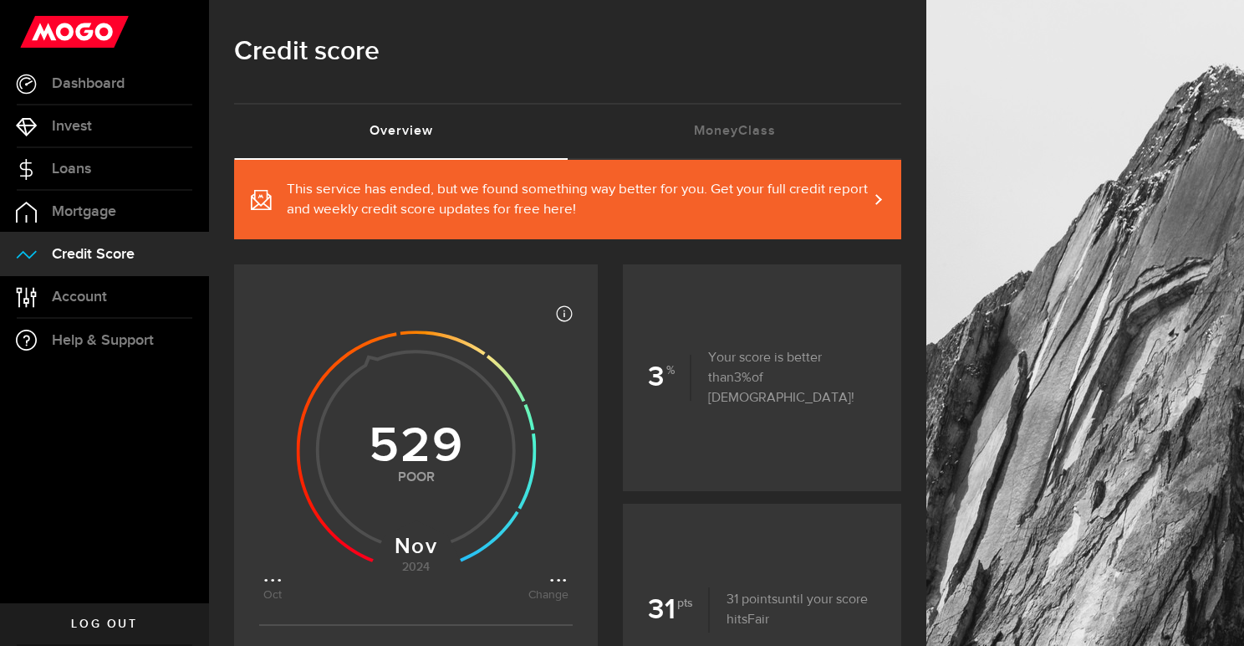
click at [559, 579] on icon at bounding box center [415, 446] width 305 height 305
click at [677, 595] on b "31" at bounding box center [679, 609] width 62 height 45
click at [672, 378] on b "3" at bounding box center [669, 377] width 43 height 45
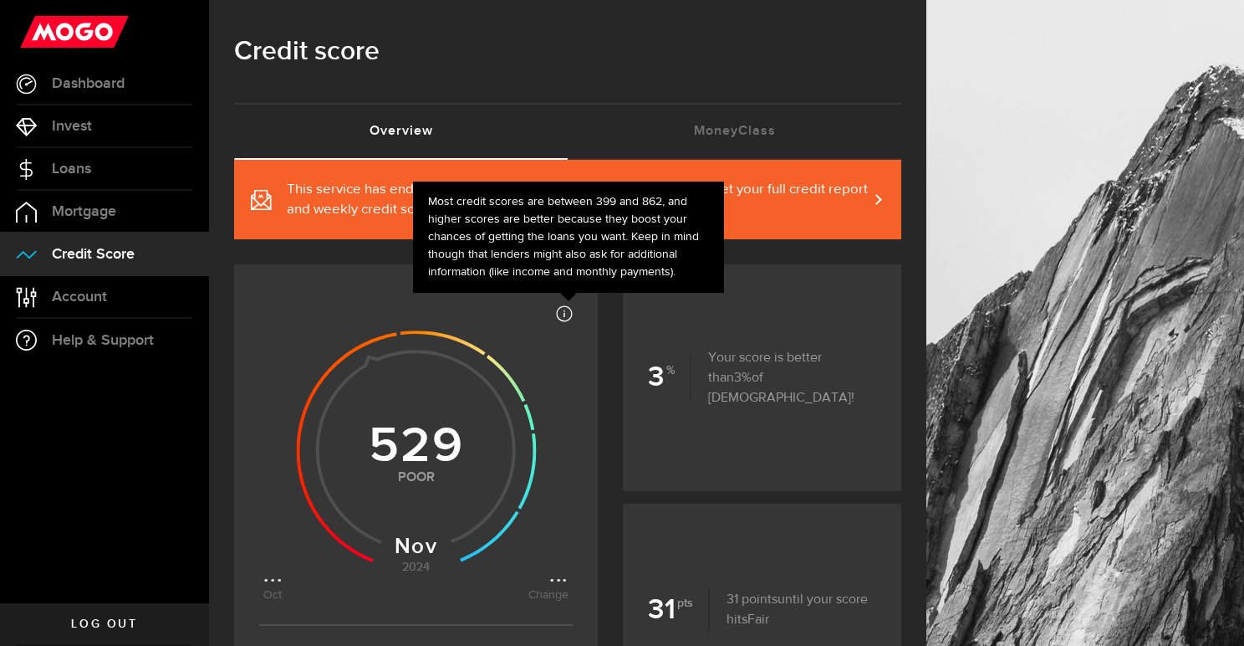
click at [567, 314] on icon at bounding box center [564, 313] width 17 height 17
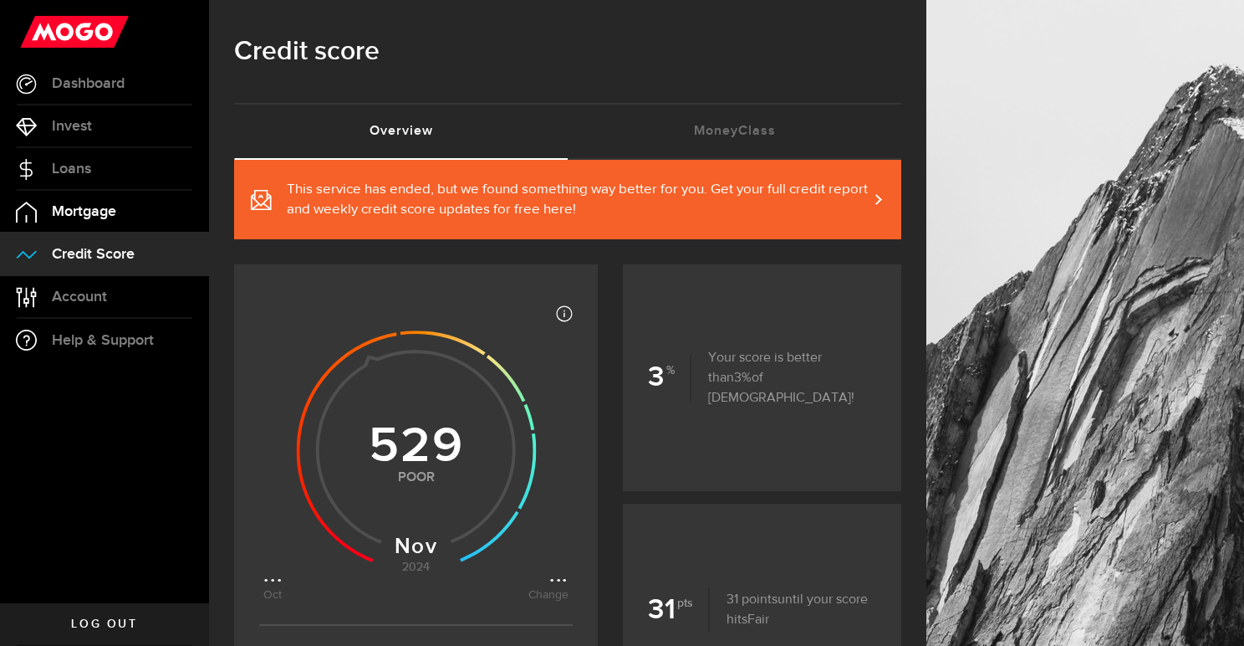
click at [72, 222] on link "Mortgage" at bounding box center [104, 212] width 209 height 42
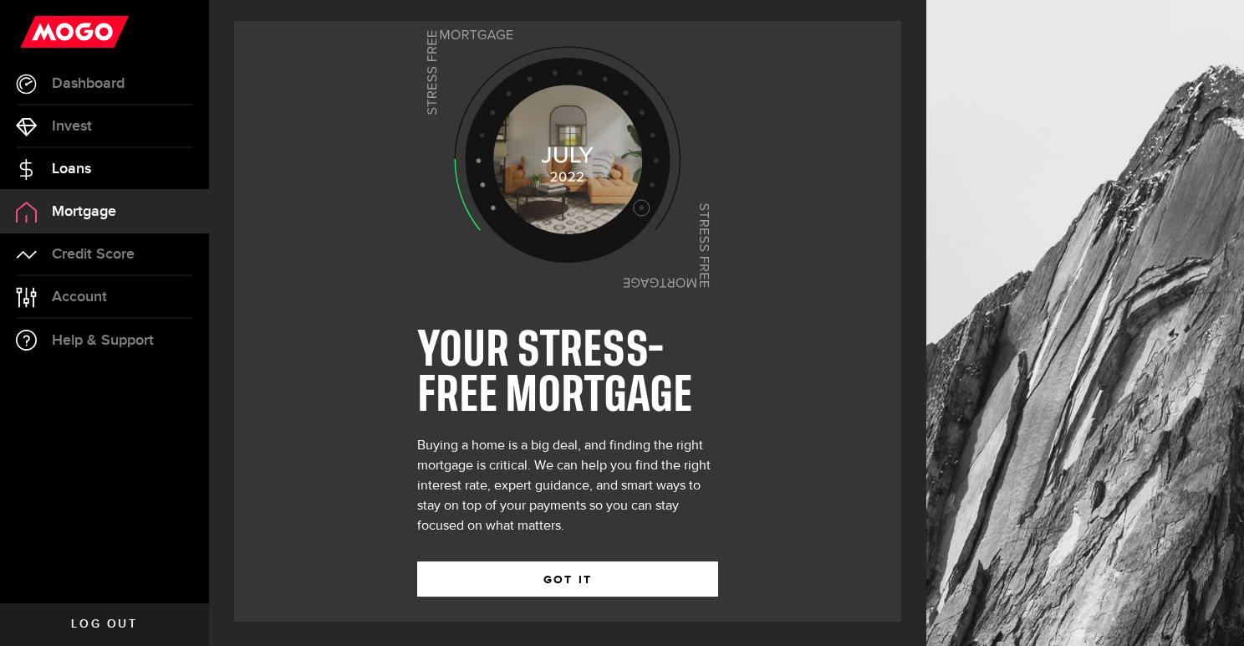
click at [70, 180] on link "Loans" at bounding box center [104, 169] width 209 height 42
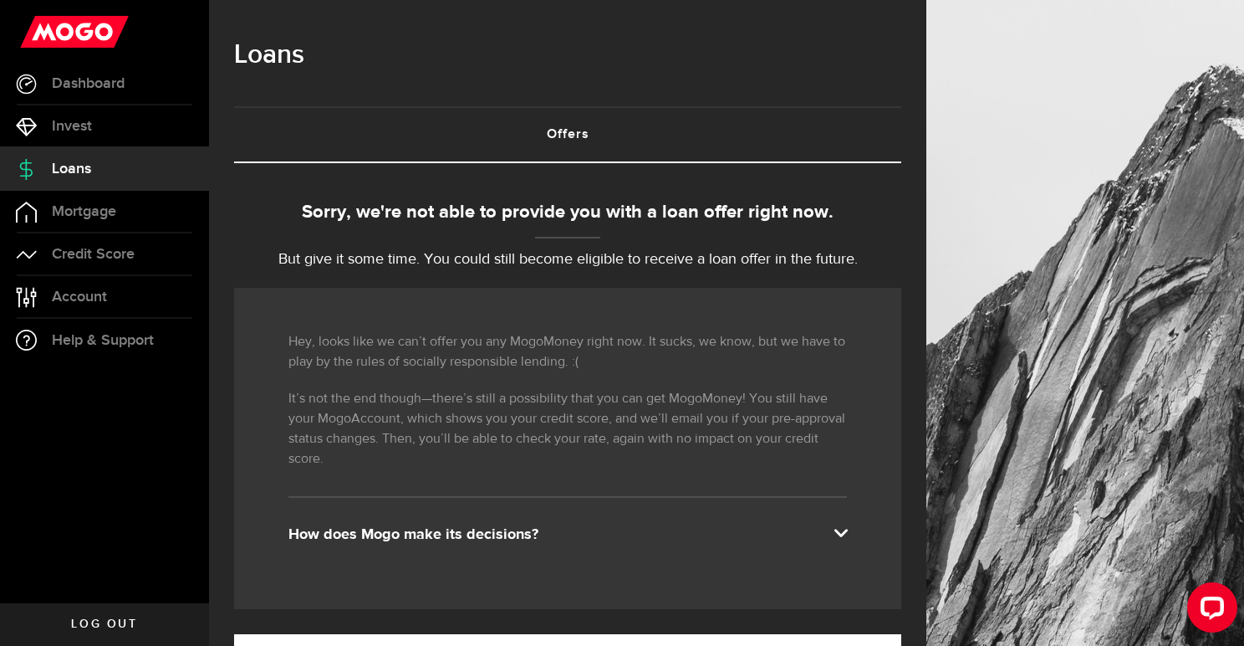
click at [130, 618] on span "Log out" at bounding box center [104, 624] width 66 height 12
